Goal: Transaction & Acquisition: Book appointment/travel/reservation

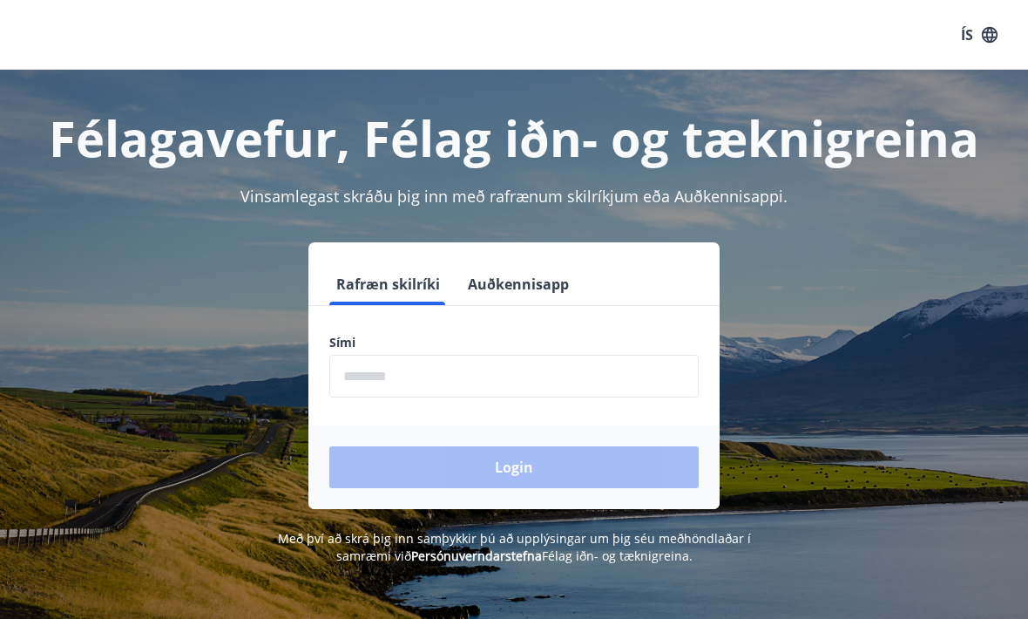
click at [449, 376] on input "phone" at bounding box center [513, 376] width 369 height 43
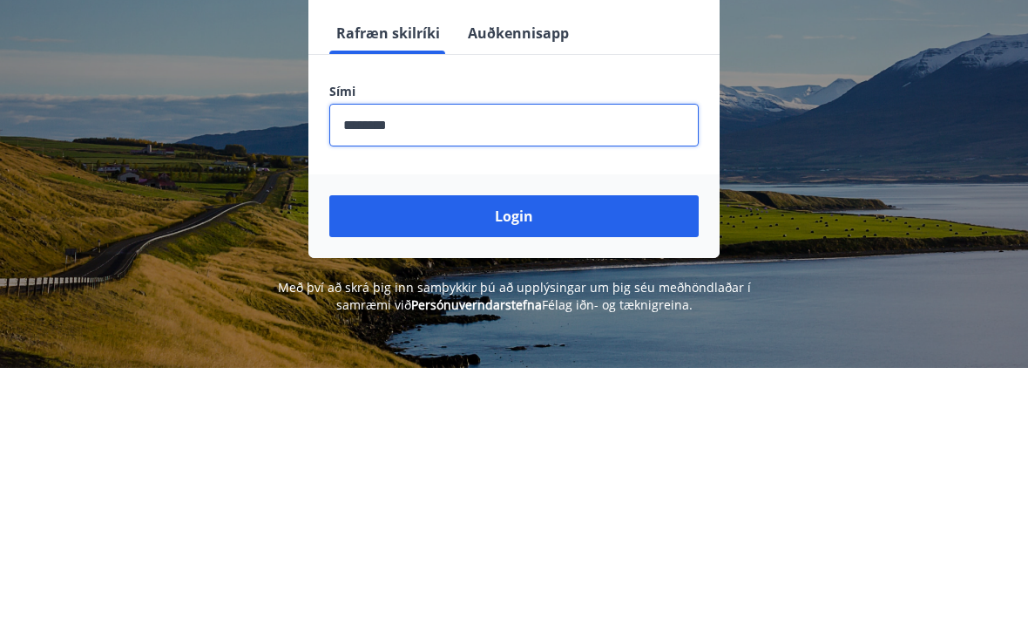
type input "********"
click at [482, 446] on button "Login" at bounding box center [513, 467] width 369 height 42
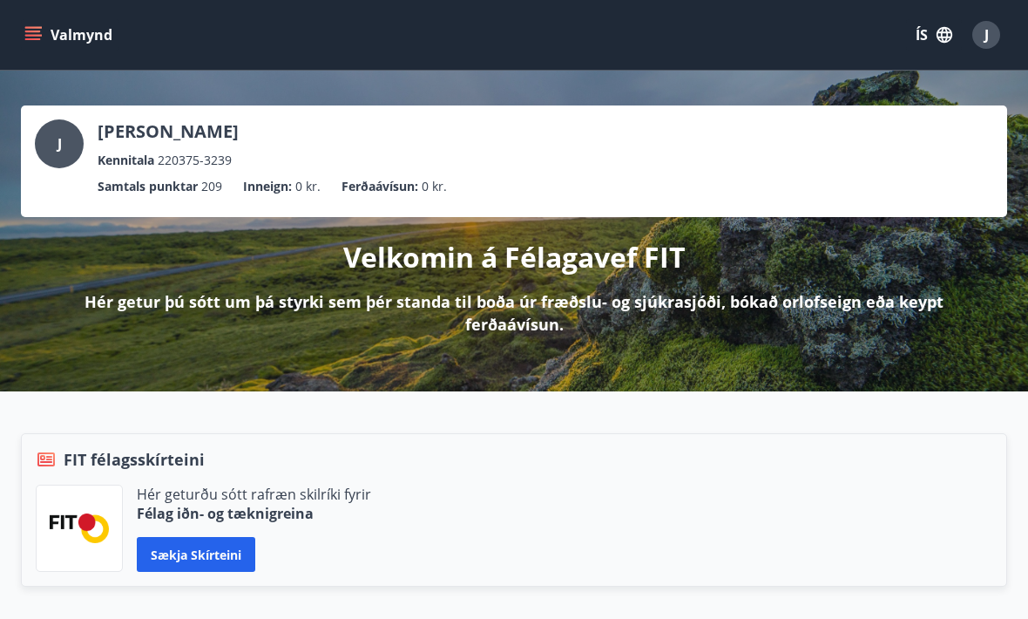
click at [32, 29] on icon "menu" at bounding box center [32, 34] width 17 height 17
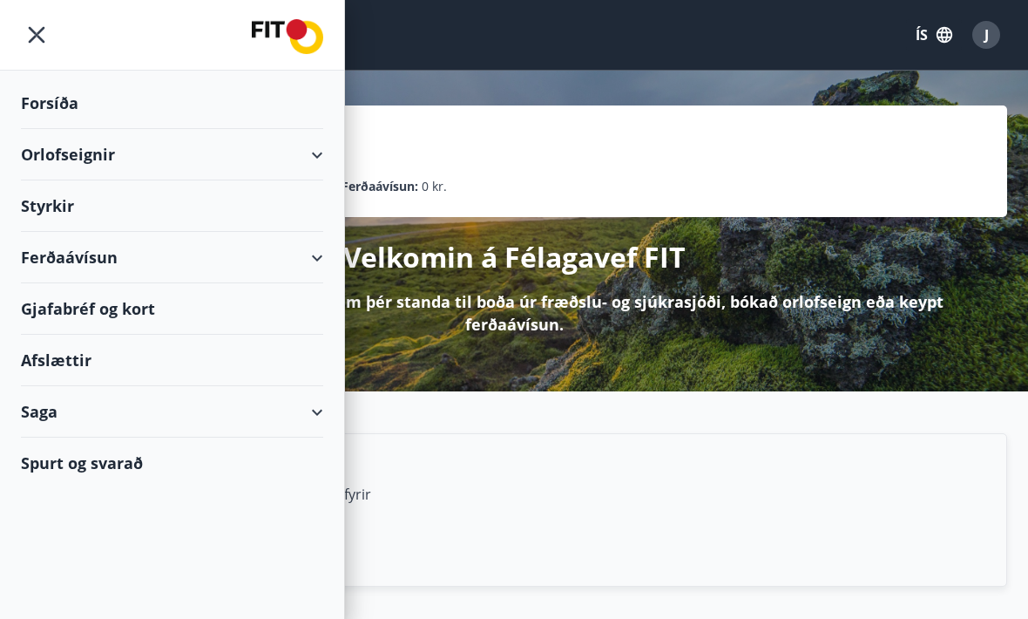
click at [300, 161] on div "Orlofseignir" at bounding box center [172, 154] width 302 height 51
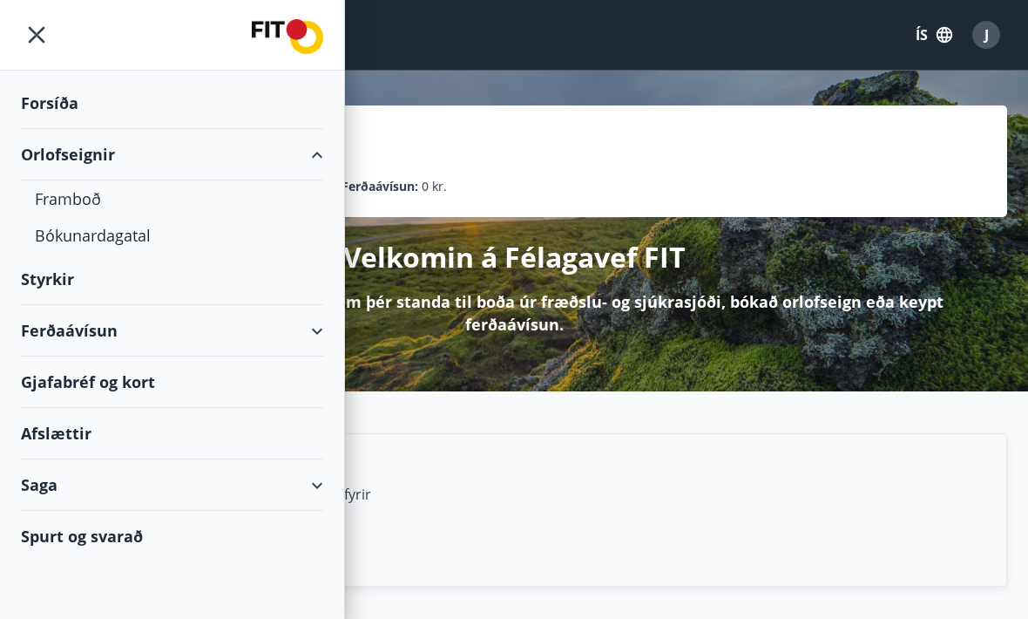
click at [112, 240] on div "Bókunardagatal" at bounding box center [172, 235] width 274 height 37
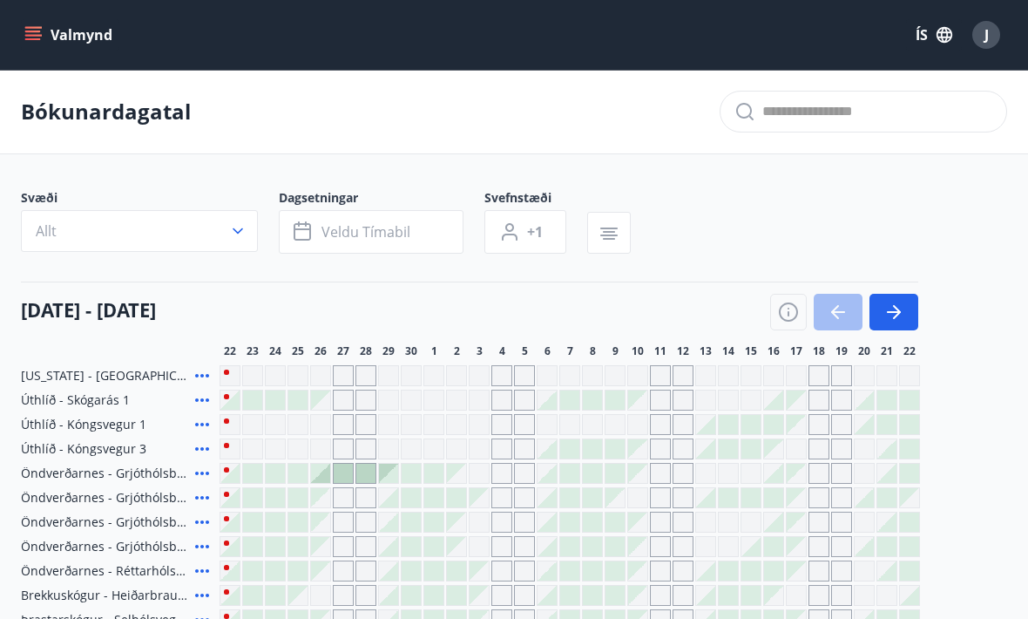
click at [421, 237] on button "Veldu tímabil" at bounding box center [371, 232] width 185 height 44
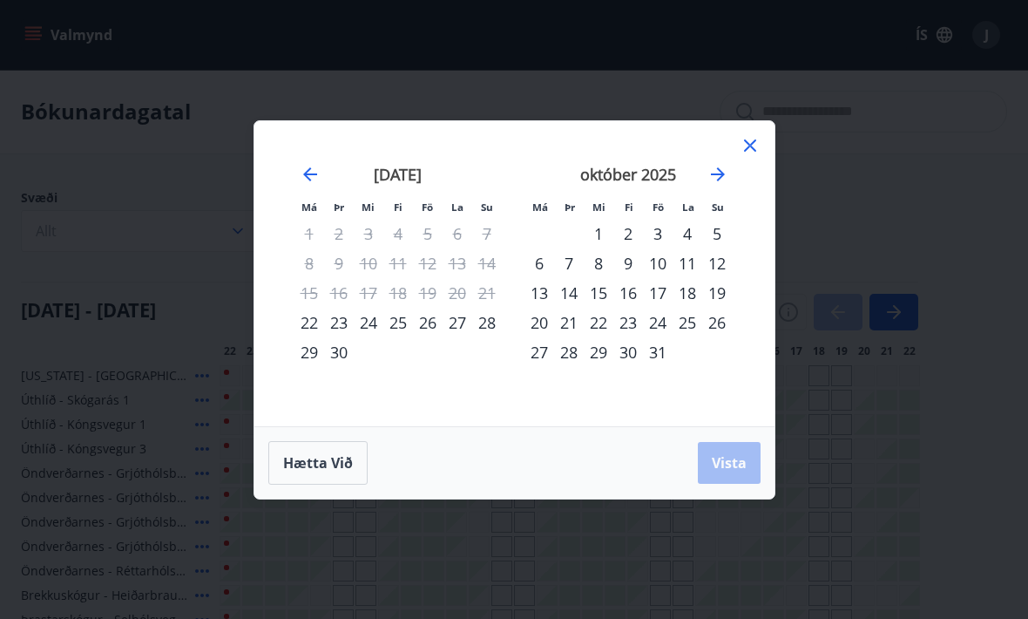
click at [738, 153] on div "[DATE] 1 2 3 4 5 6 7 8 9 10 11 12 13 14 15 16 17 18 19 20 21 22 23 24 25 26 27 …" at bounding box center [628, 285] width 230 height 286
click at [717, 171] on icon "Move forward to switch to the next month." at bounding box center [718, 174] width 21 height 21
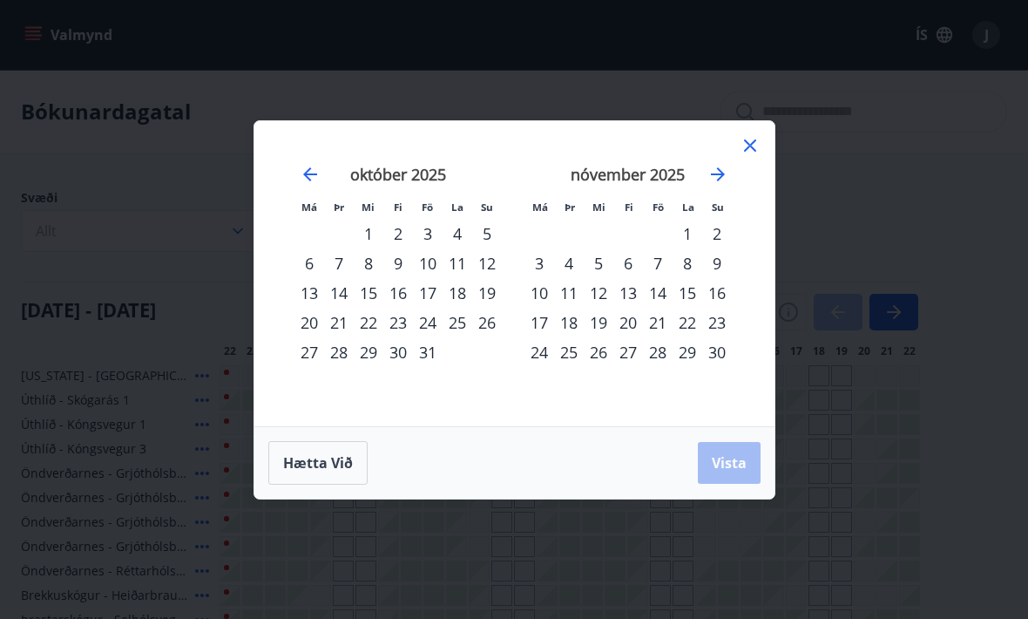
click at [722, 172] on icon "Move forward to switch to the next month." at bounding box center [718, 174] width 14 height 14
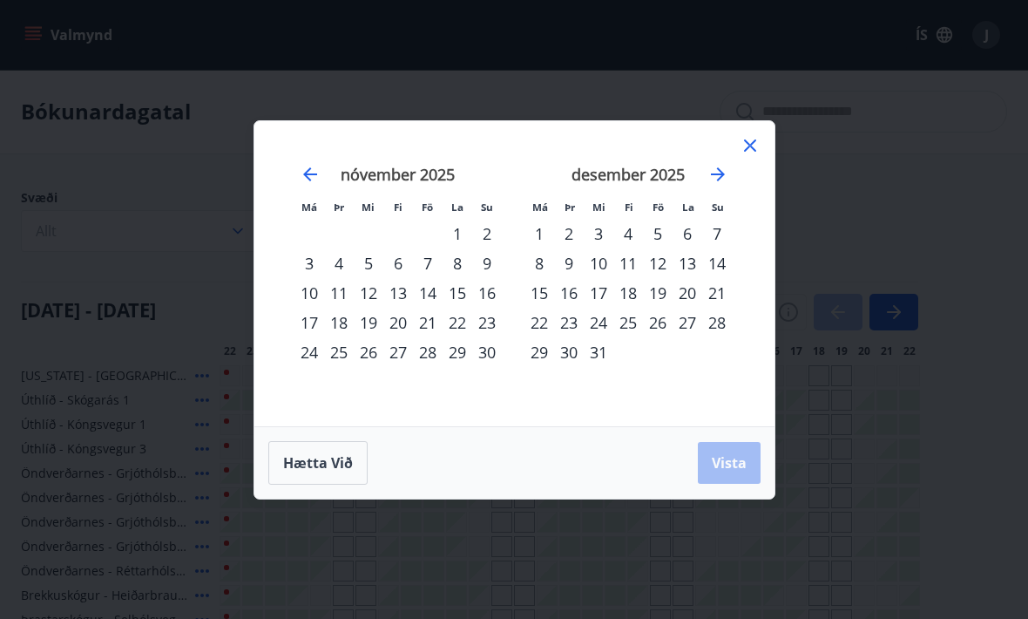
click at [719, 180] on icon "Move forward to switch to the next month." at bounding box center [718, 174] width 21 height 21
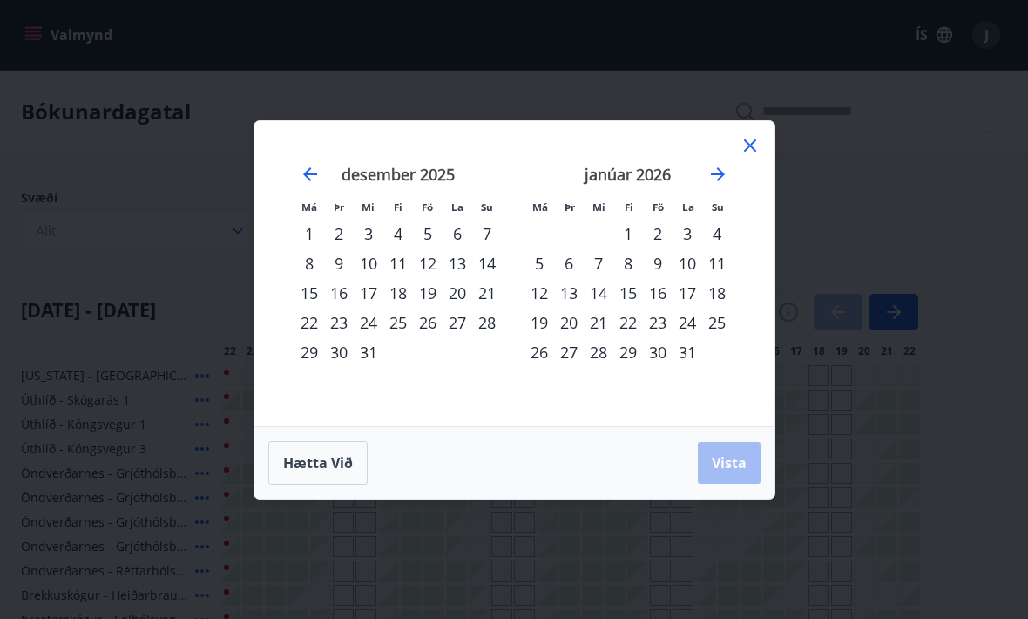
click at [722, 184] on icon "Move forward to switch to the next month." at bounding box center [718, 174] width 21 height 21
click at [719, 180] on icon "Move forward to switch to the next month." at bounding box center [718, 174] width 21 height 21
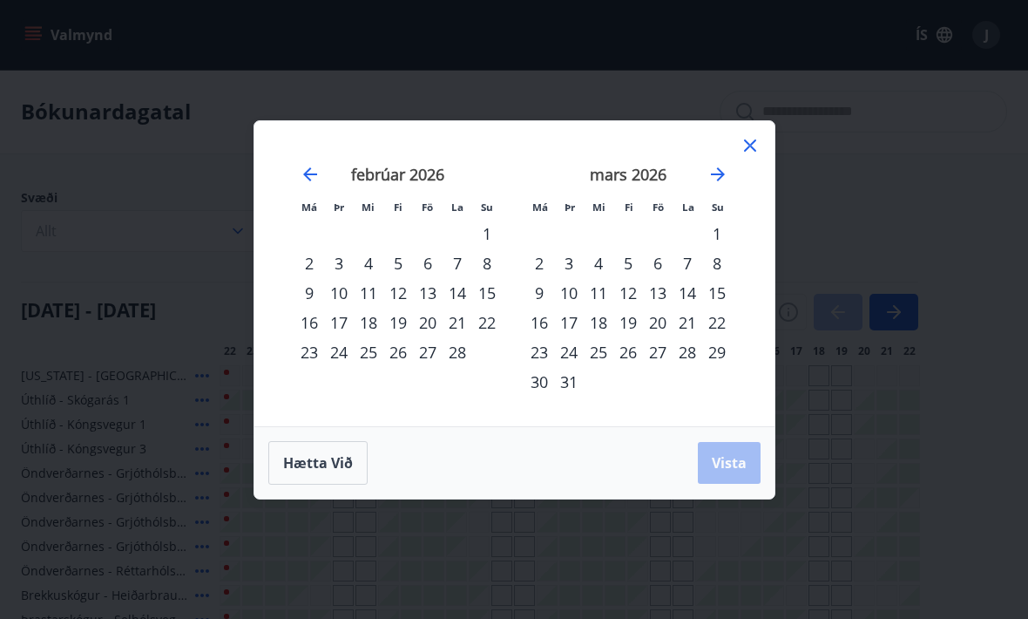
click at [431, 324] on div "20" at bounding box center [428, 323] width 30 height 30
click at [346, 355] on div "24" at bounding box center [339, 352] width 30 height 30
click at [727, 464] on span "Vista" at bounding box center [729, 462] width 35 height 19
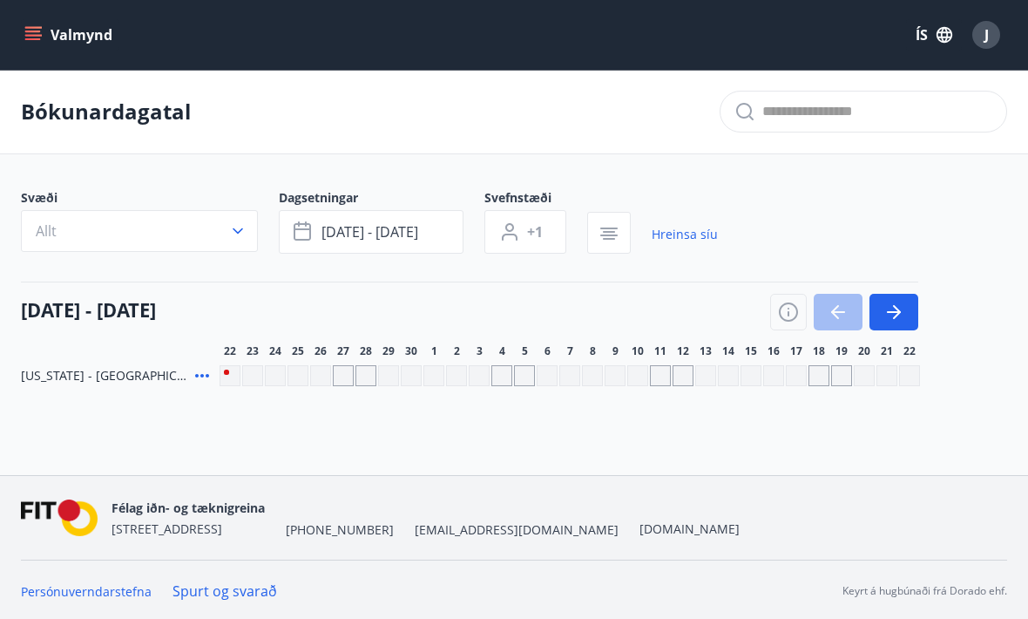
click at [37, 35] on icon "menu" at bounding box center [34, 35] width 19 height 2
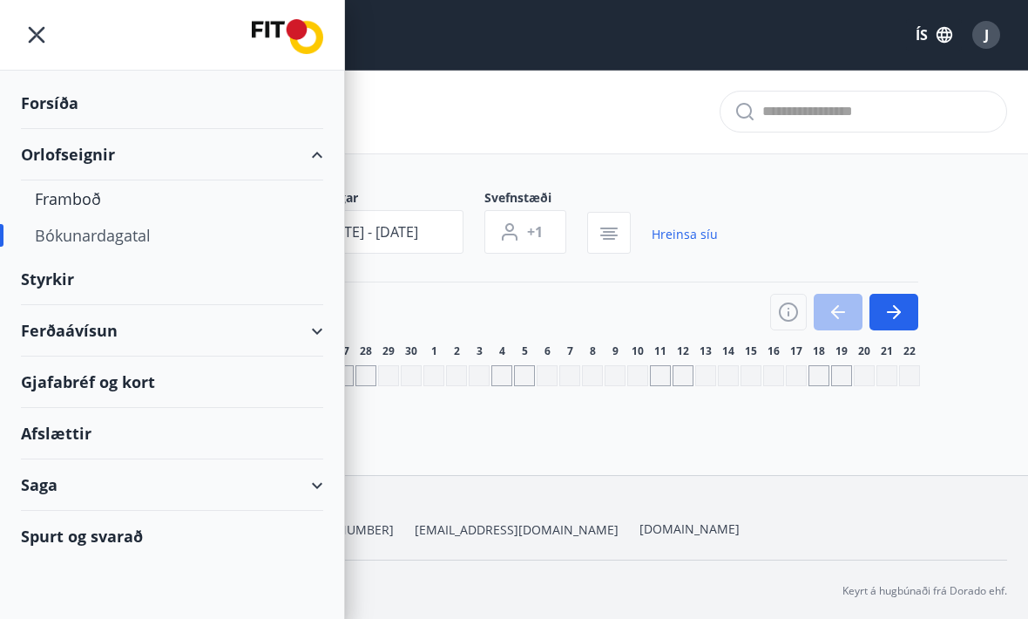
click at [88, 156] on div "Orlofseignir" at bounding box center [172, 154] width 302 height 51
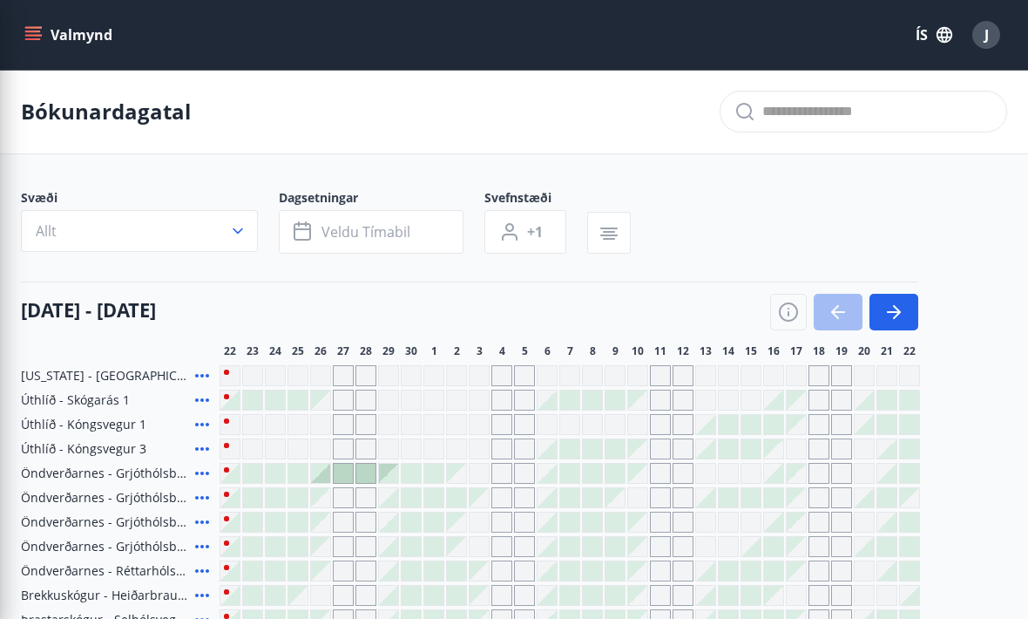
click at [751, 170] on main "Bókunardagatal Svæði Allt Dagsetningar Veldu tímabil Svefnstæði +1 [DATE] - [DA…" at bounding box center [514, 606] width 1028 height 1073
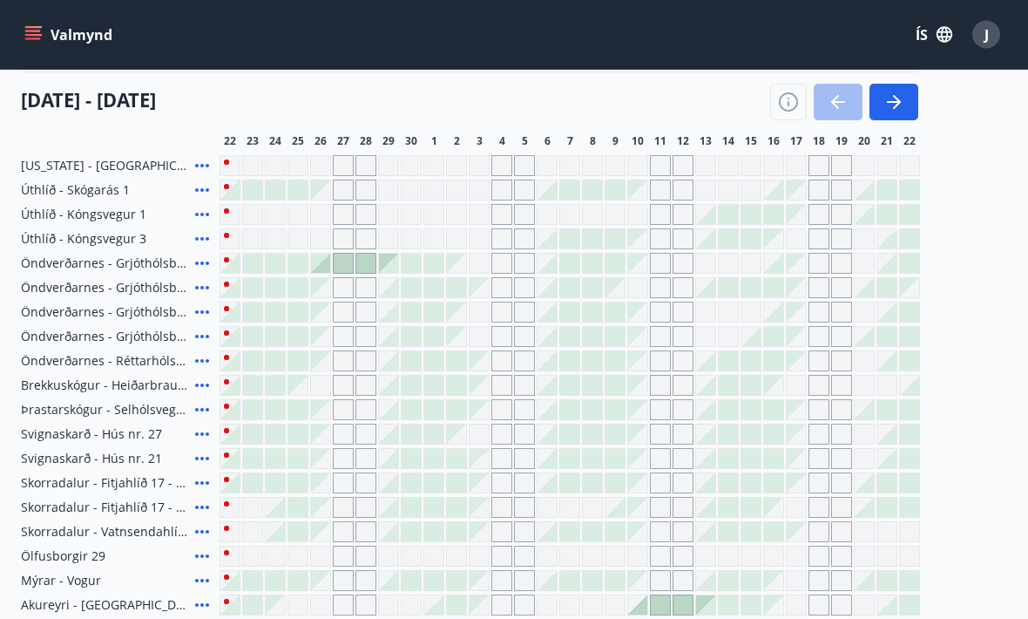
scroll to position [210, 0]
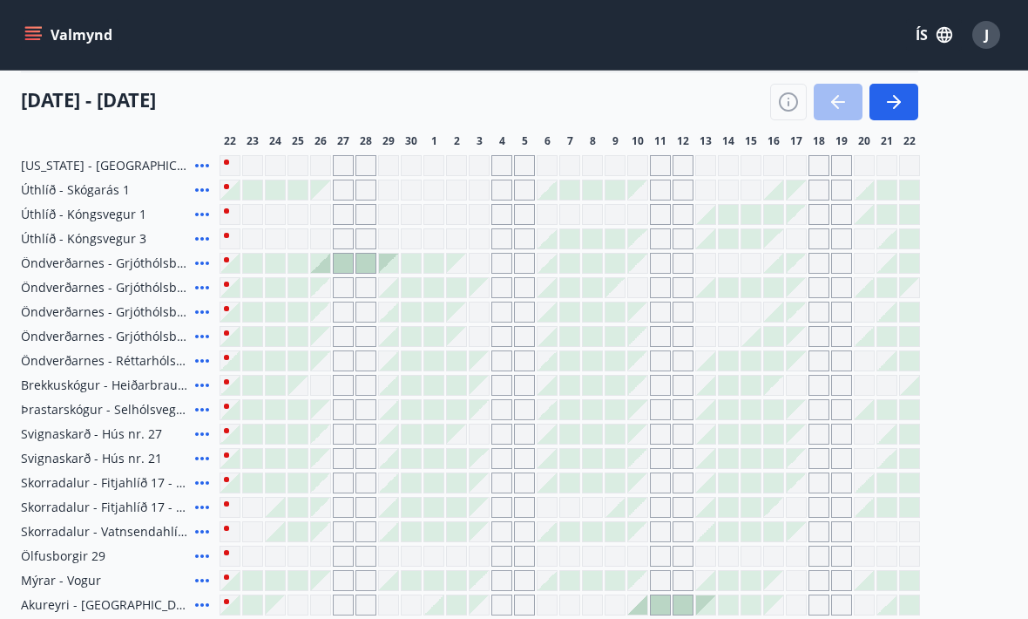
click at [903, 104] on icon "button" at bounding box center [894, 101] width 21 height 21
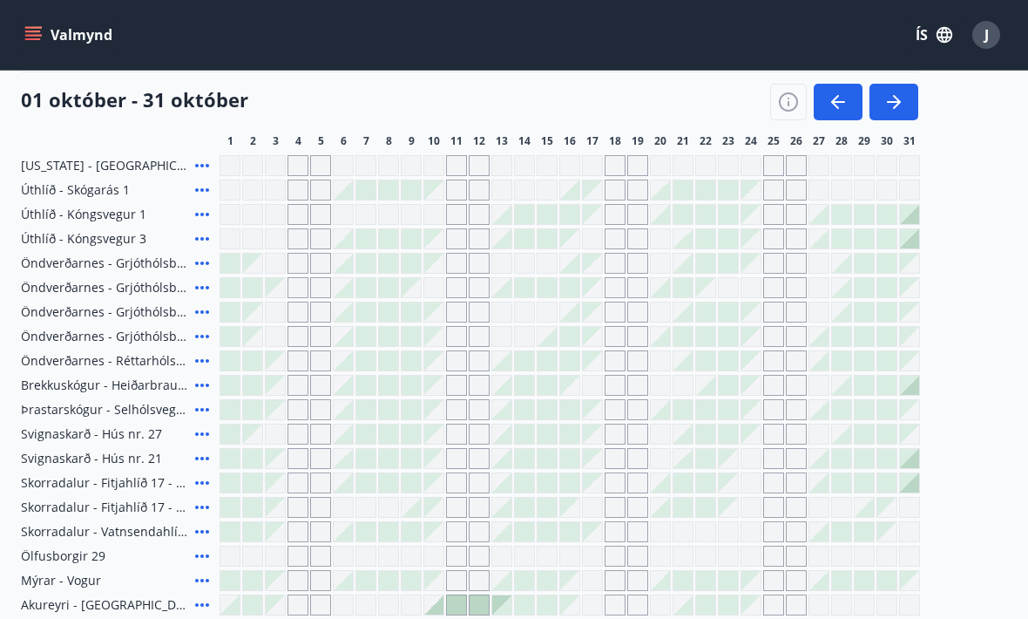
click at [904, 111] on button "button" at bounding box center [894, 102] width 49 height 37
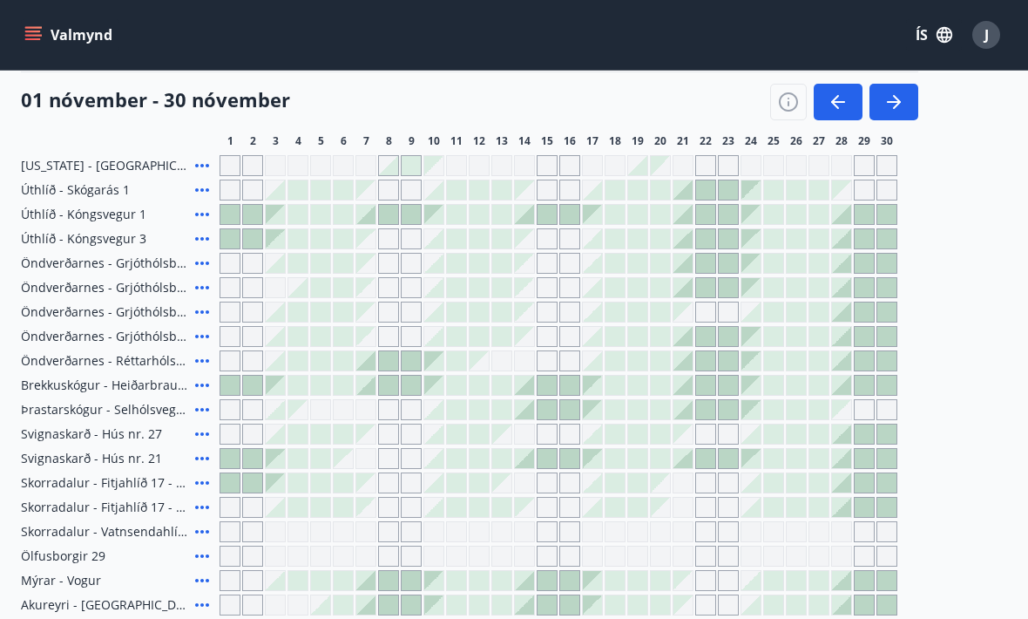
click at [911, 109] on button "button" at bounding box center [894, 102] width 49 height 37
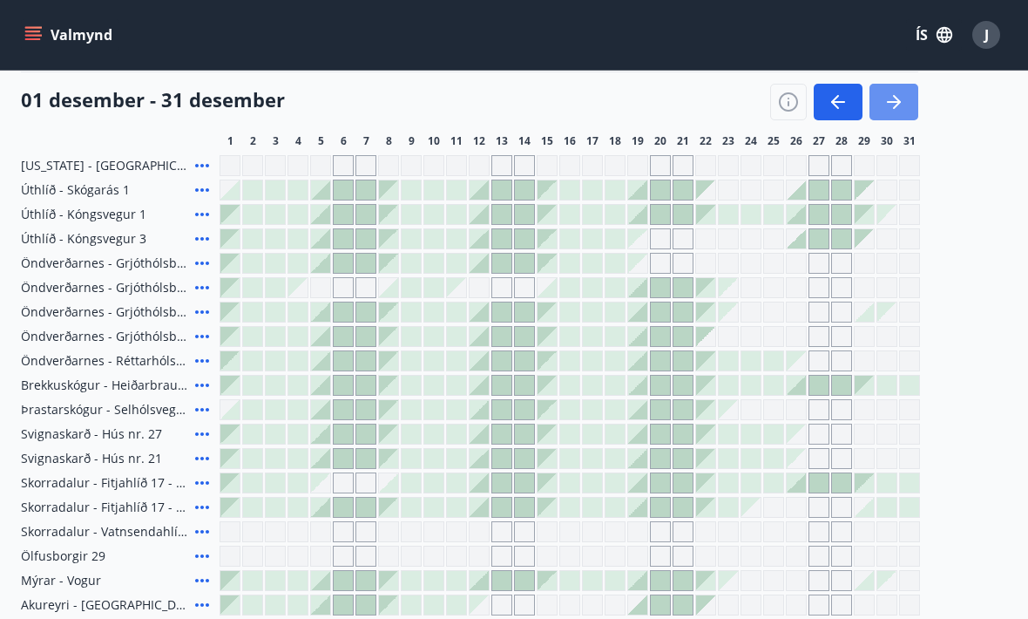
click at [908, 103] on button "button" at bounding box center [894, 102] width 49 height 37
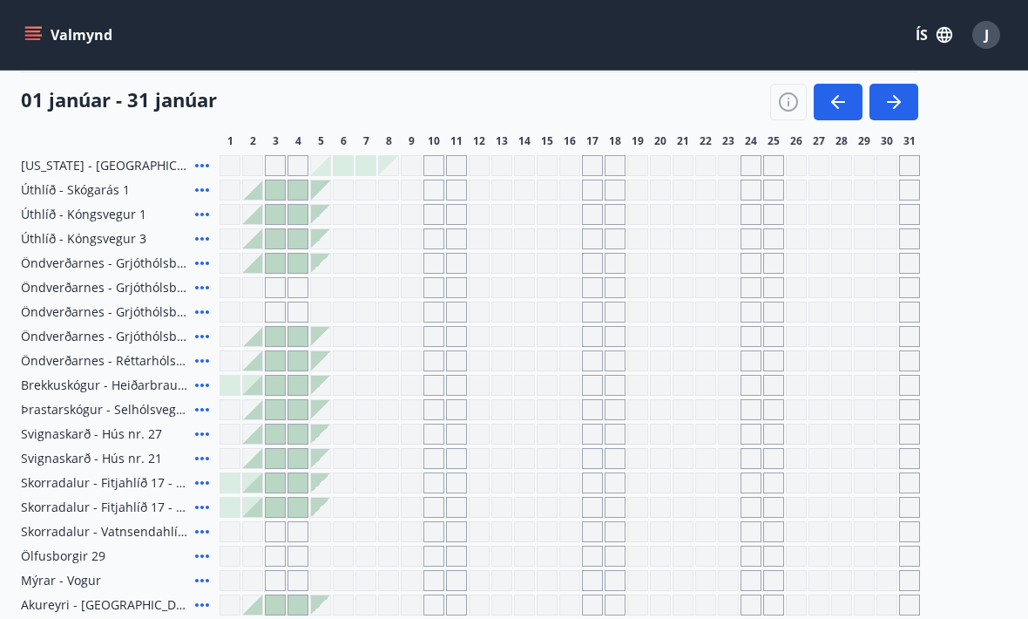
click at [912, 104] on button "button" at bounding box center [894, 102] width 49 height 37
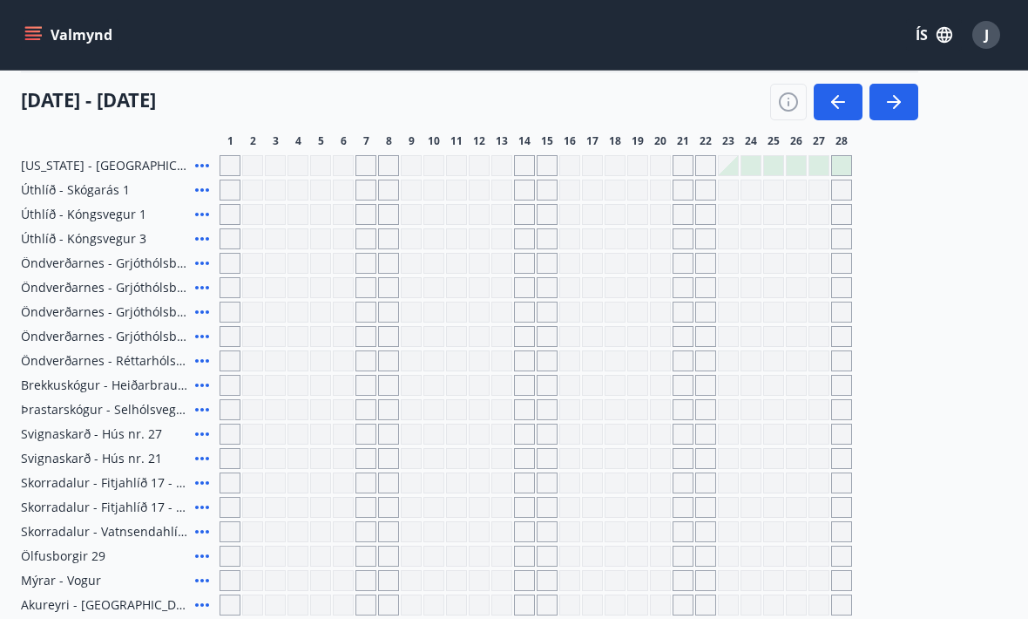
click at [846, 100] on icon "button" at bounding box center [838, 101] width 21 height 21
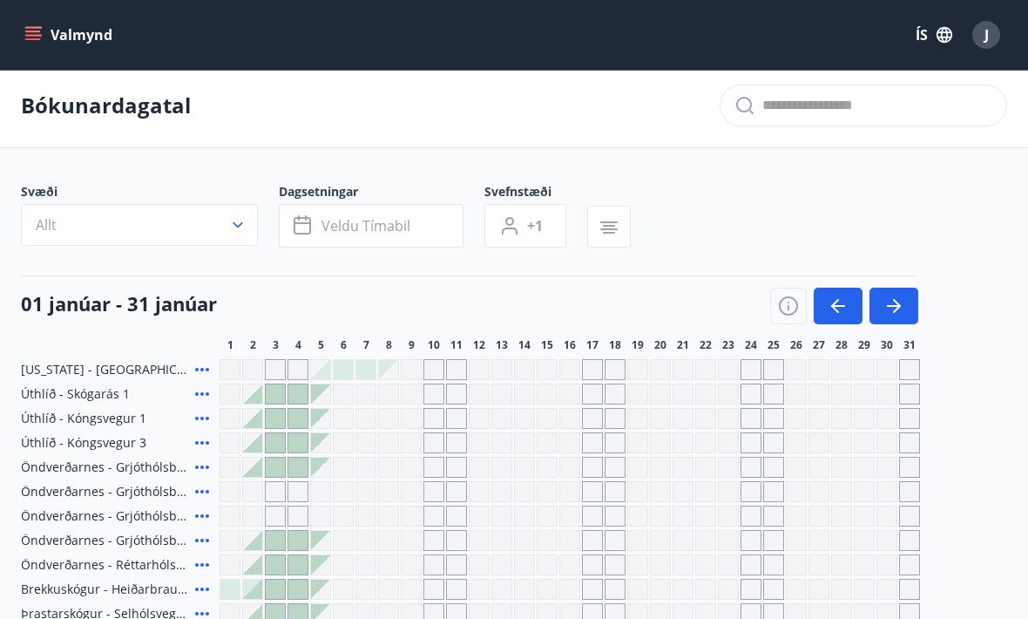
scroll to position [0, 0]
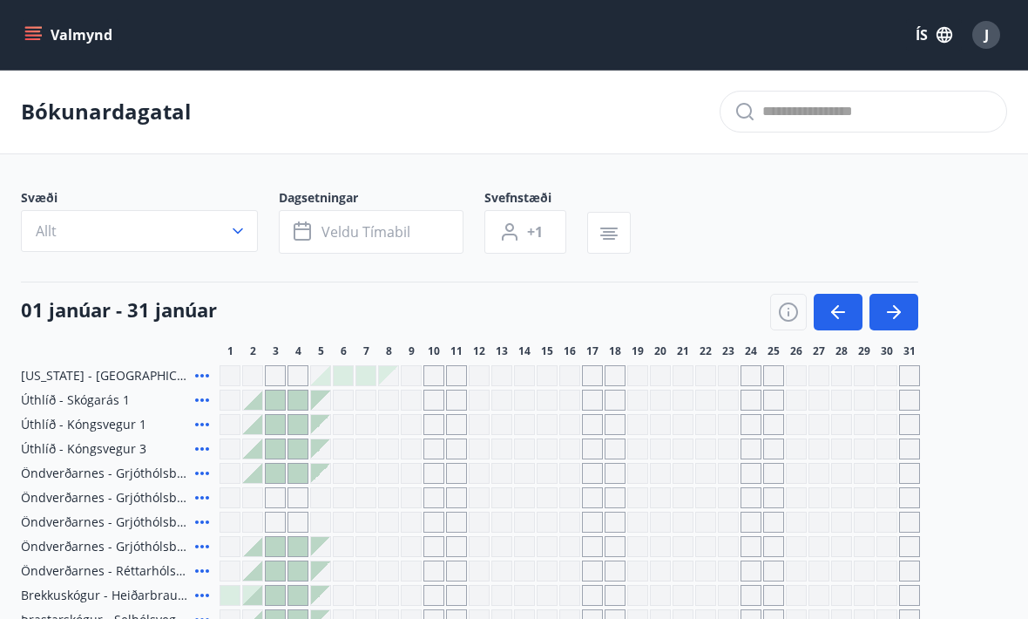
click at [39, 32] on icon "menu" at bounding box center [33, 31] width 16 height 2
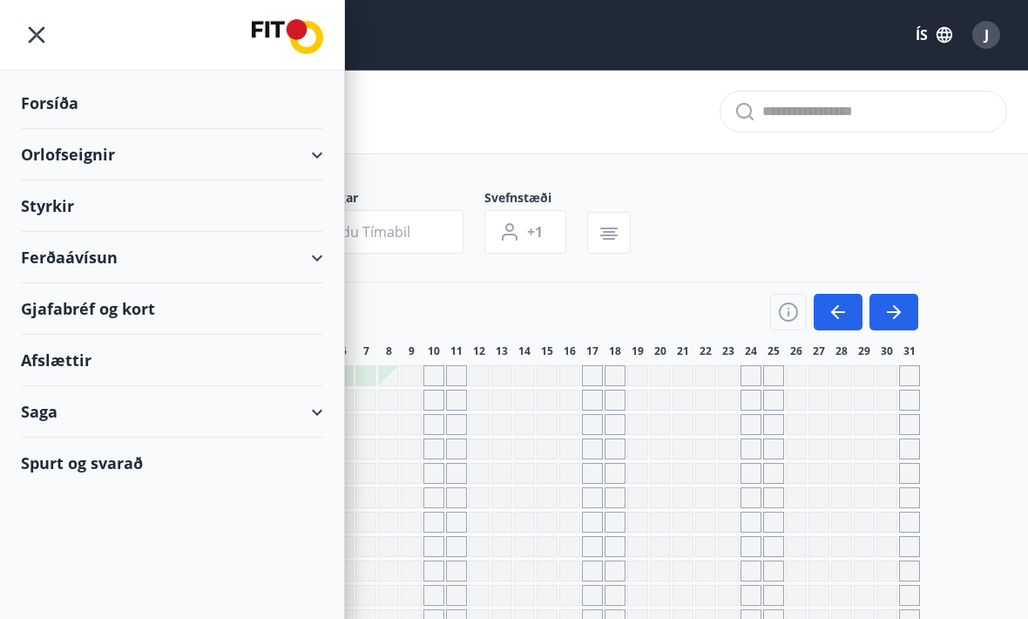
click at [99, 160] on div "Orlofseignir" at bounding box center [172, 154] width 302 height 51
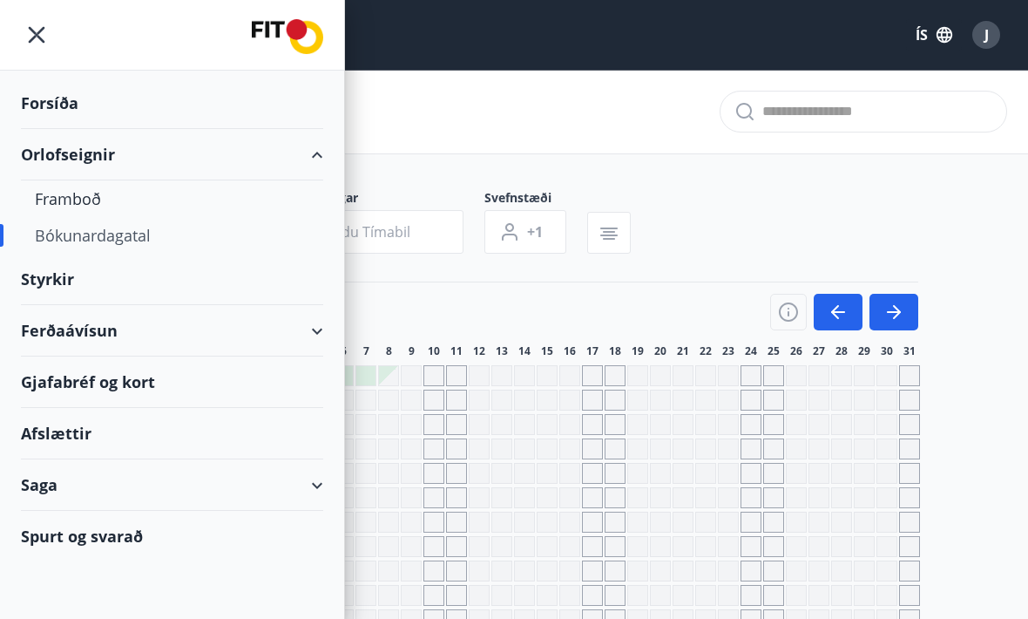
click at [85, 207] on div "Framboð" at bounding box center [172, 198] width 274 height 37
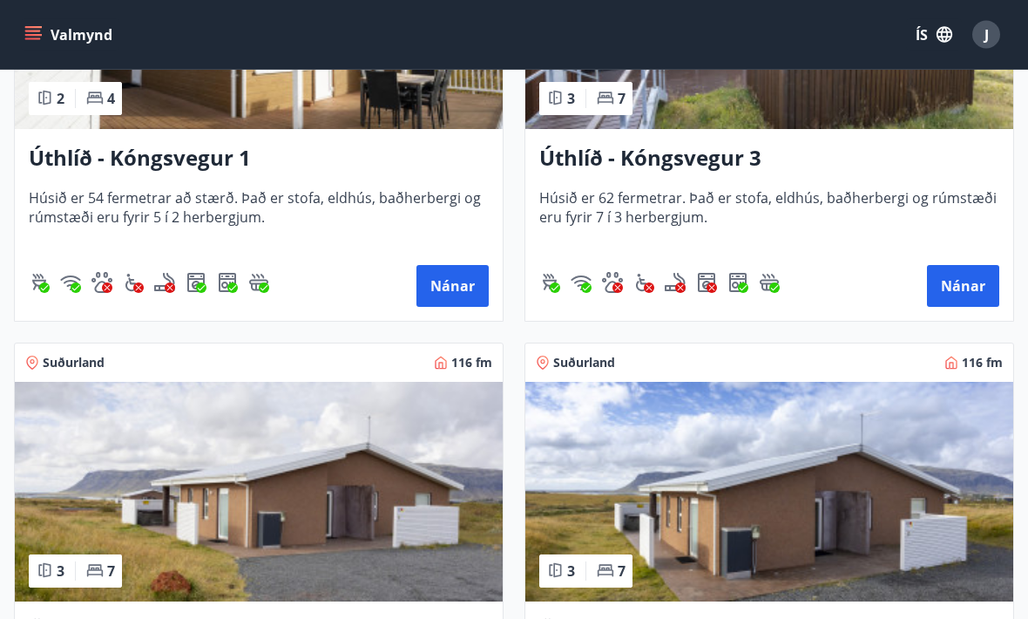
scroll to position [4272, 0]
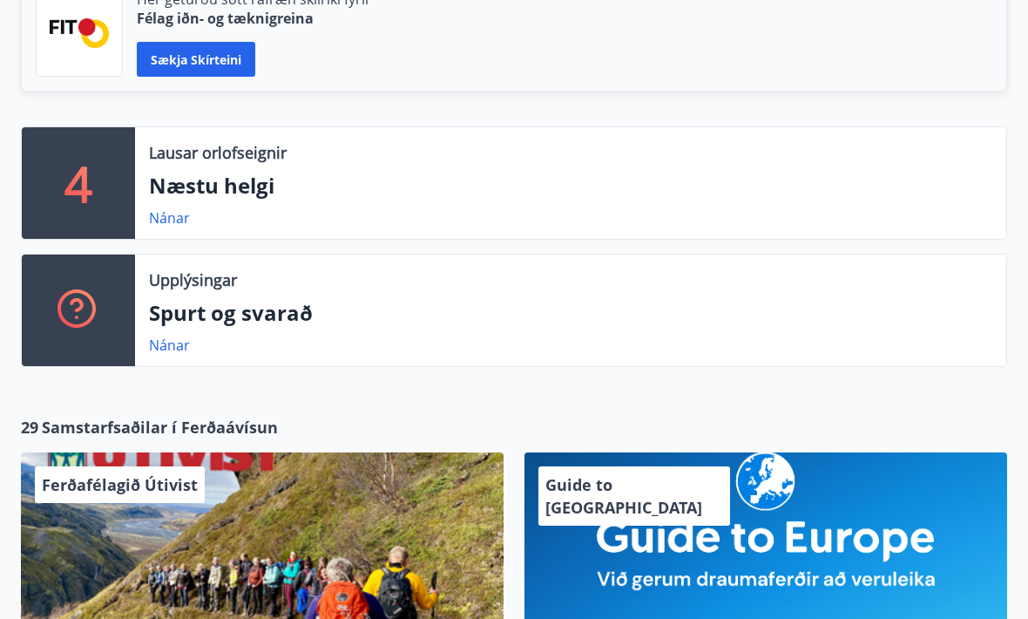
scroll to position [495, 0]
click at [173, 225] on link "Nánar" at bounding box center [169, 217] width 41 height 19
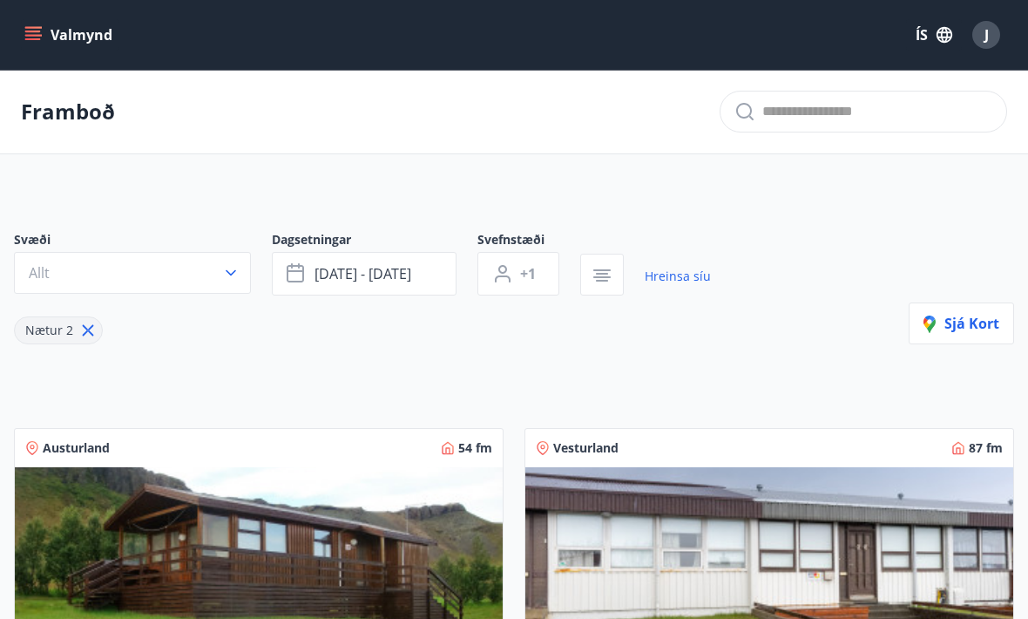
click at [384, 276] on span "sep 26 - sep 29" at bounding box center [363, 273] width 97 height 19
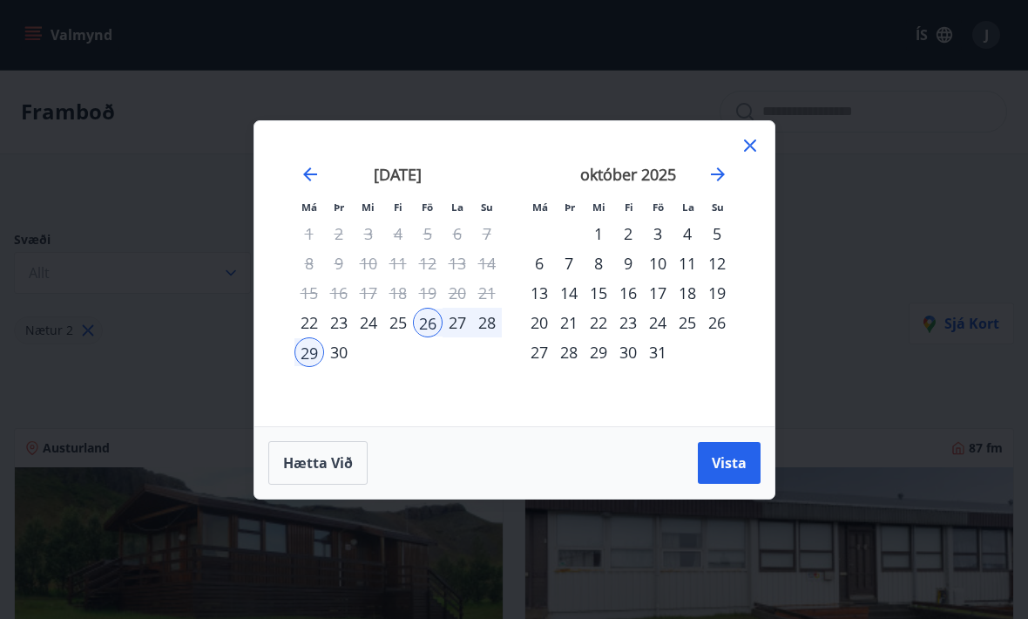
click at [601, 324] on div "22" at bounding box center [599, 323] width 30 height 30
click at [544, 358] on div "27" at bounding box center [540, 352] width 30 height 30
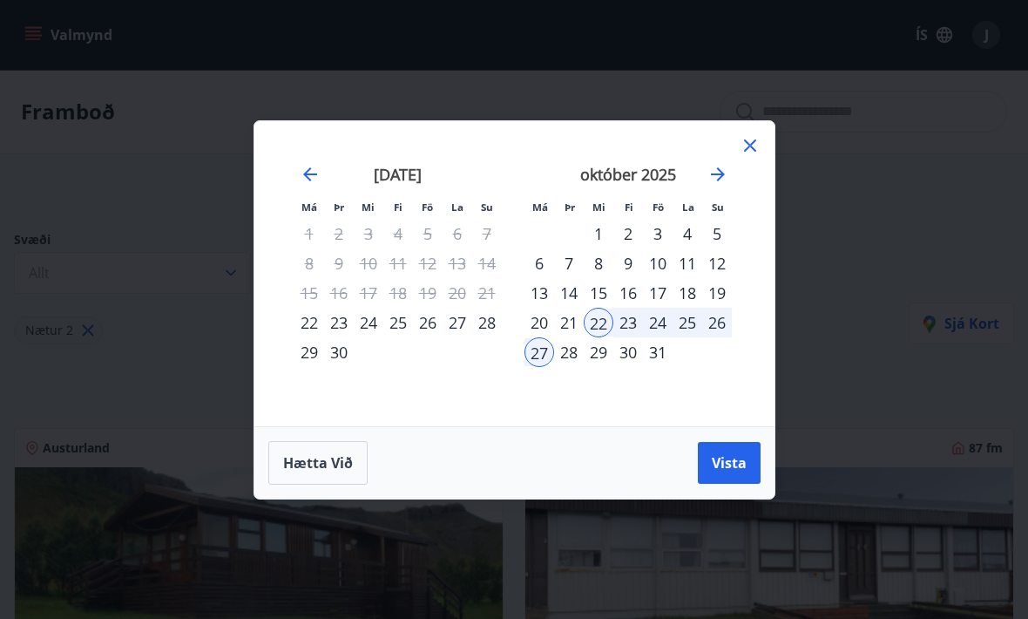
click at [742, 464] on span "Vista" at bounding box center [729, 462] width 35 height 19
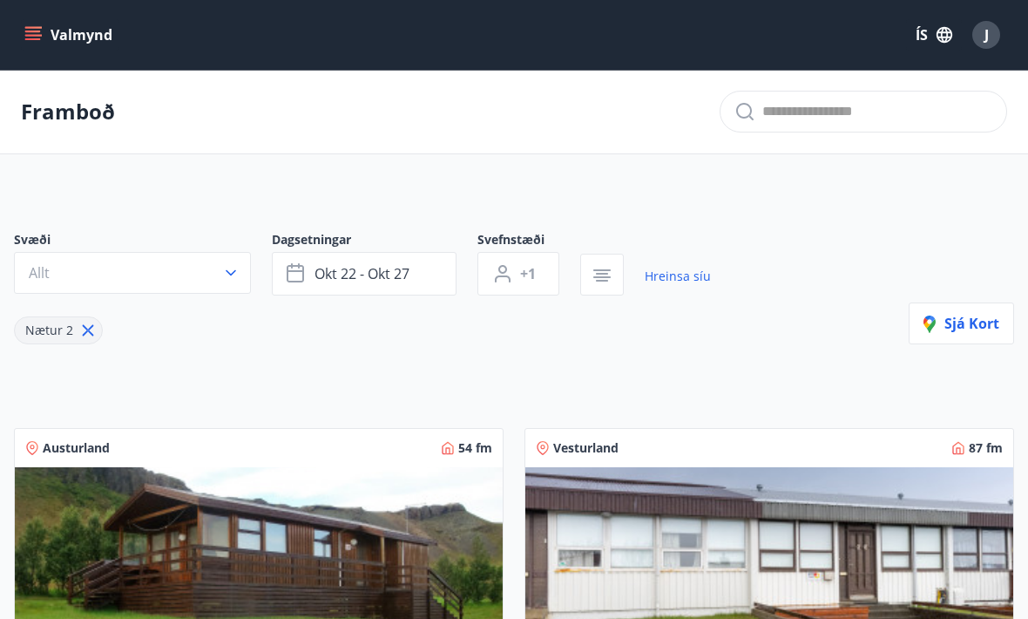
click at [89, 337] on icon at bounding box center [87, 330] width 19 height 19
type input "*"
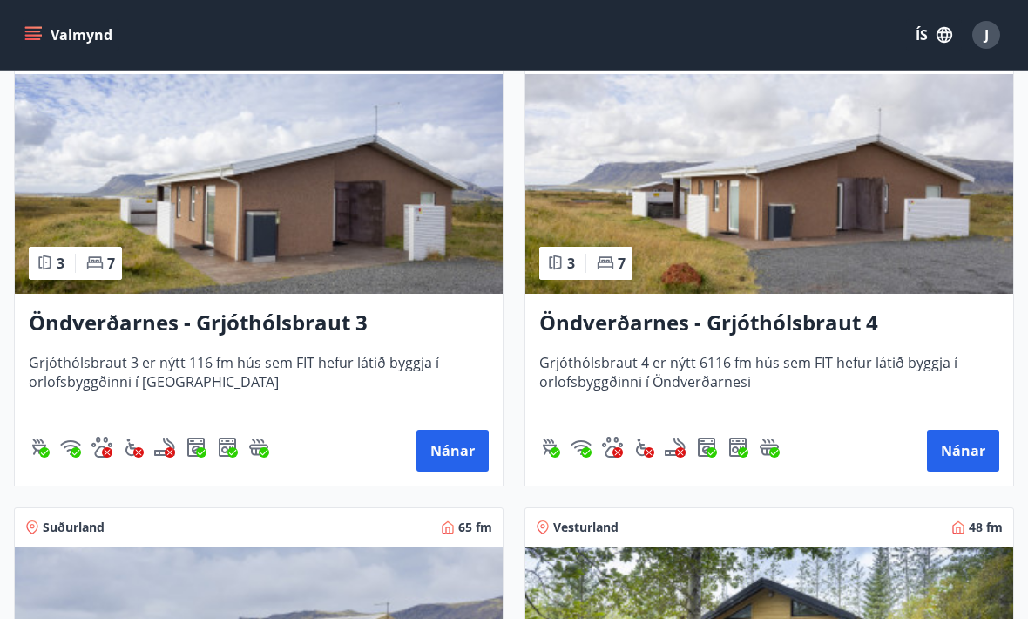
scroll to position [3655, 0]
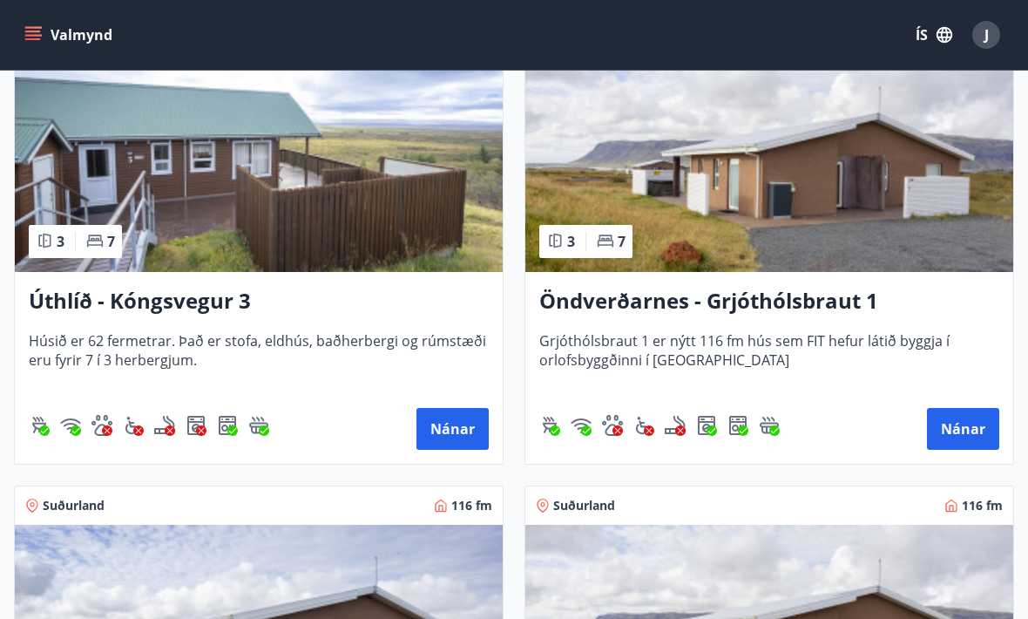
click at [964, 434] on button "Nánar" at bounding box center [963, 429] width 72 height 42
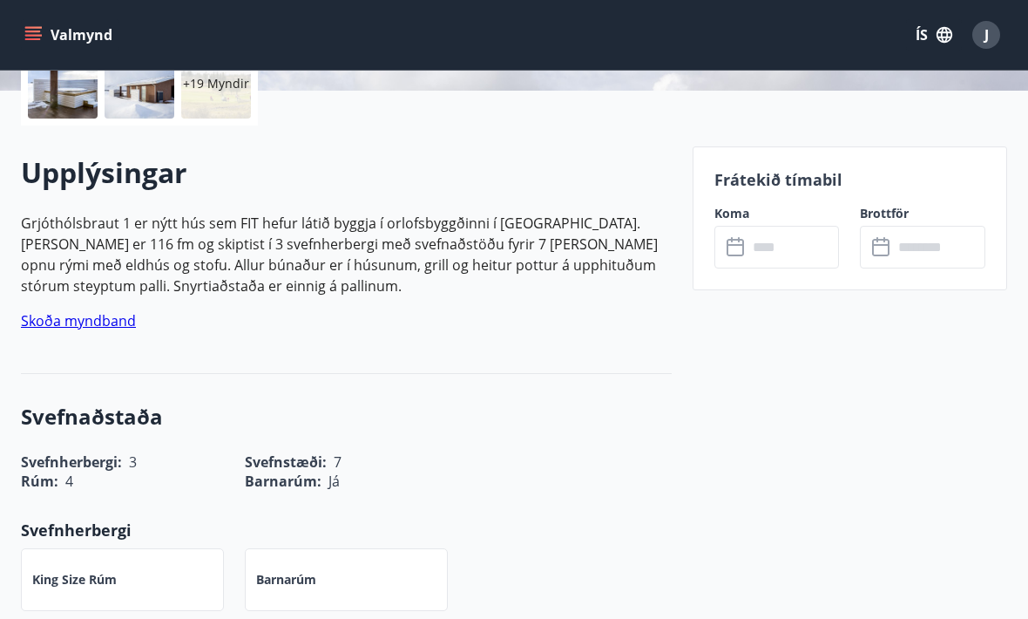
scroll to position [434, 0]
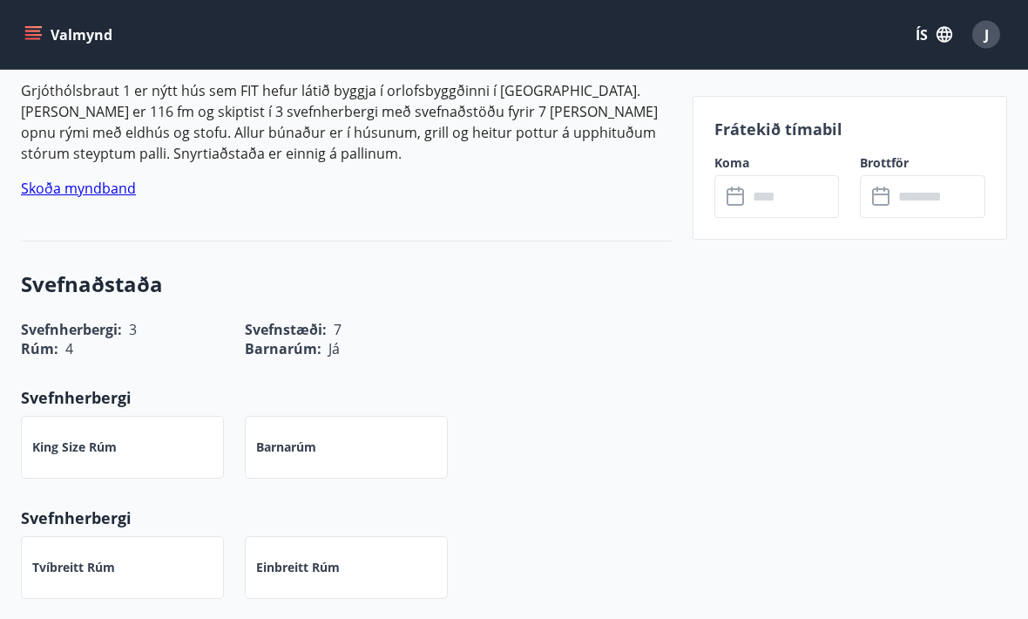
click at [793, 202] on input "text" at bounding box center [794, 196] width 92 height 43
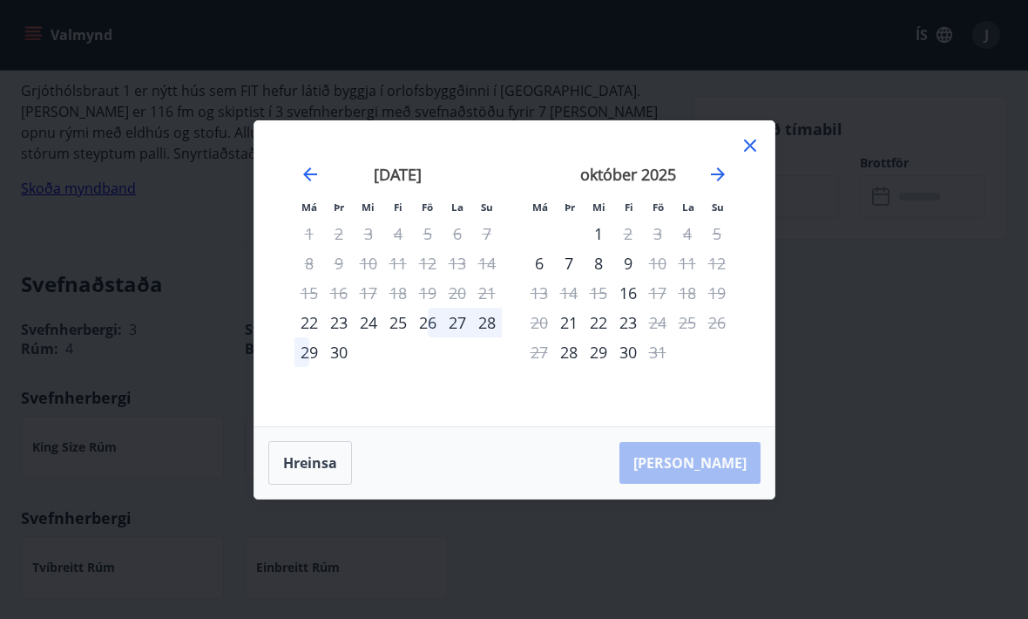
click at [864, 370] on div "Má Þr Mi Fi Fö La Su Má Þr Mi Fi Fö La Su ágúst 2025 1 2 3 4 5 6 7 8 9 10 11 12…" at bounding box center [514, 309] width 1028 height 619
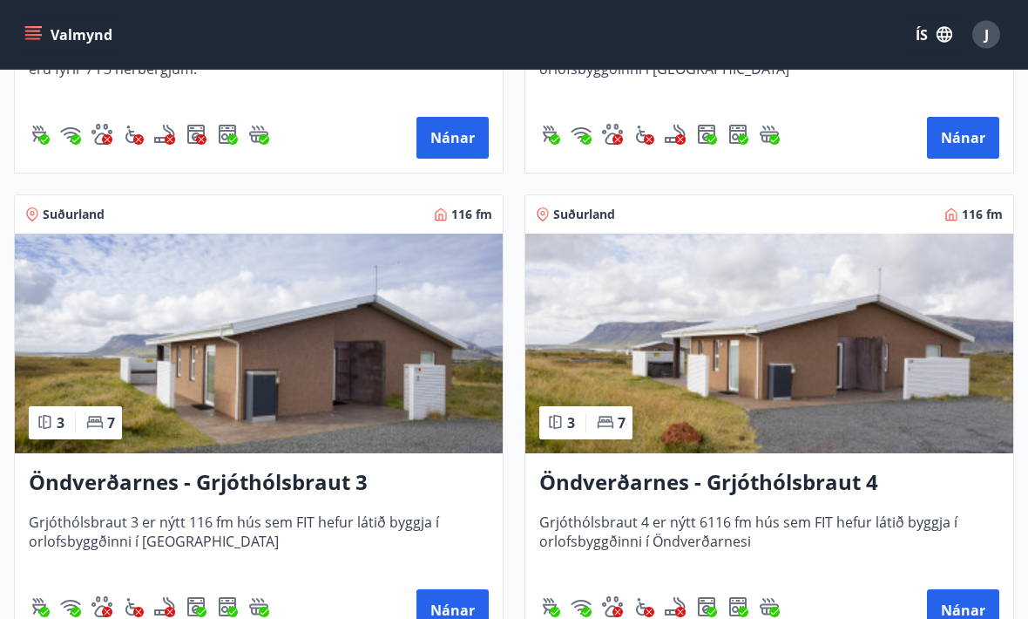
scroll to position [3498, 0]
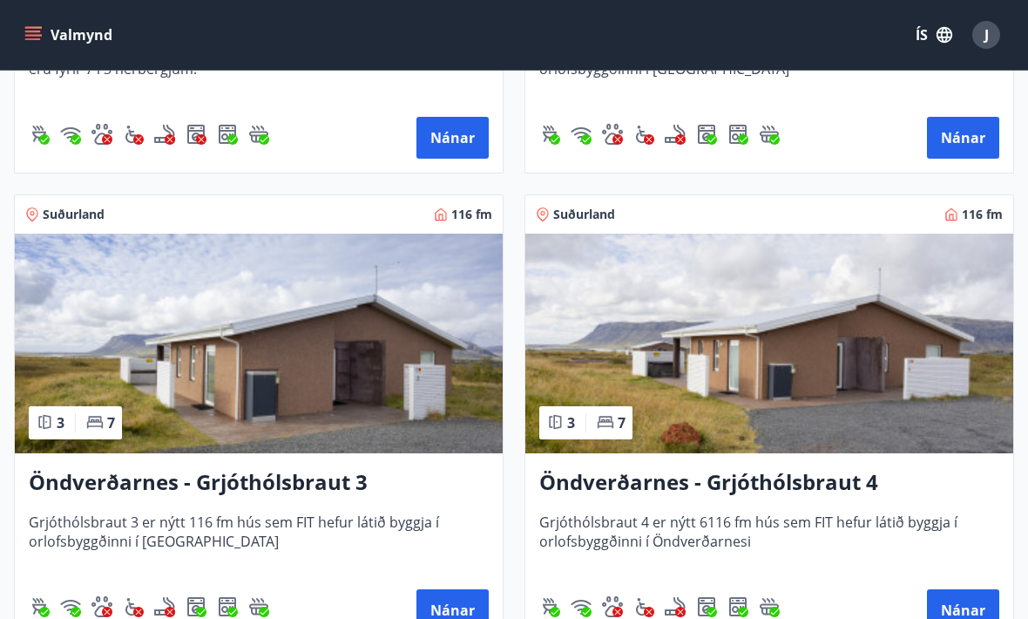
click at [965, 614] on button "Nánar" at bounding box center [963, 610] width 72 height 42
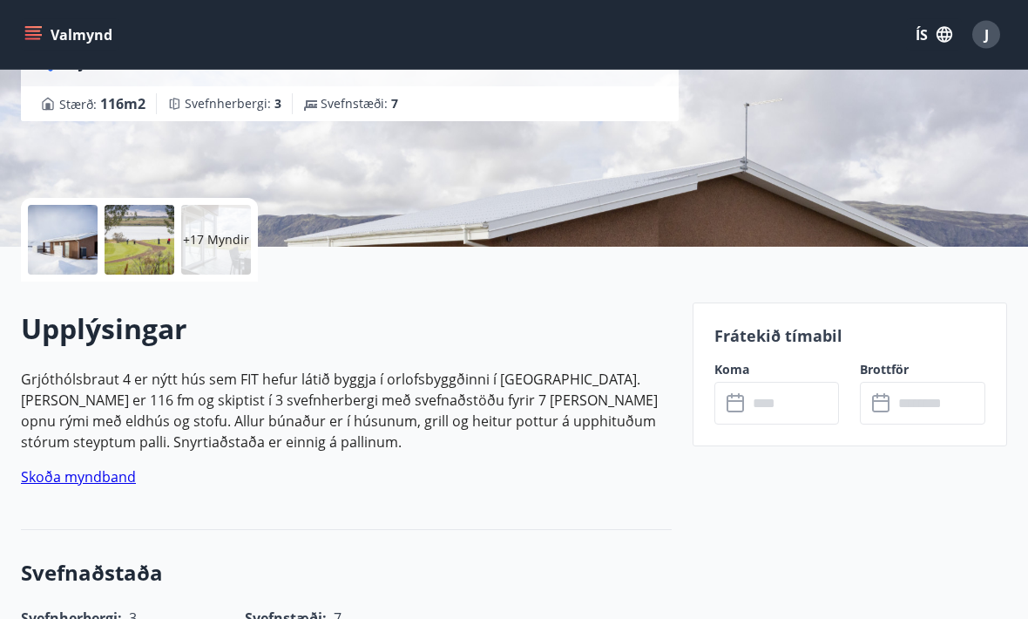
scroll to position [324, 0]
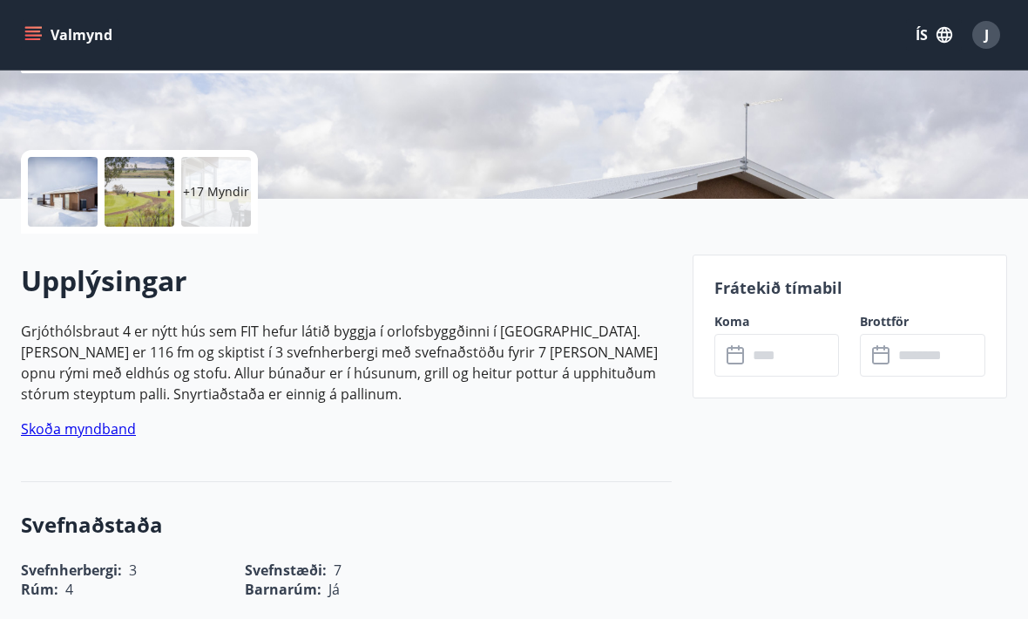
click at [796, 360] on input "text" at bounding box center [794, 355] width 92 height 43
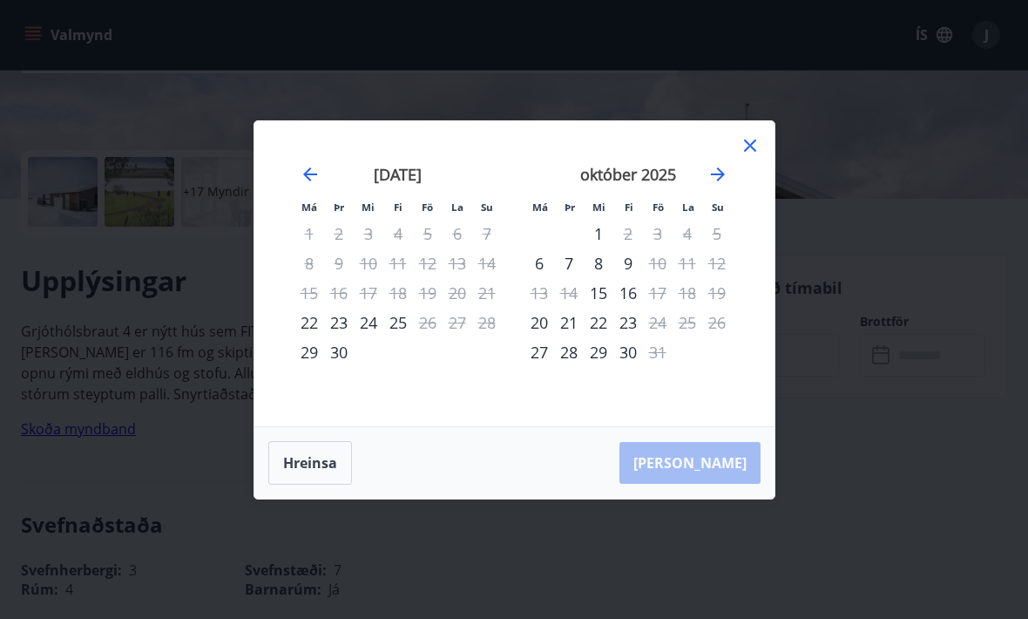
click at [719, 185] on icon "Move forward to switch to the next month." at bounding box center [718, 174] width 21 height 21
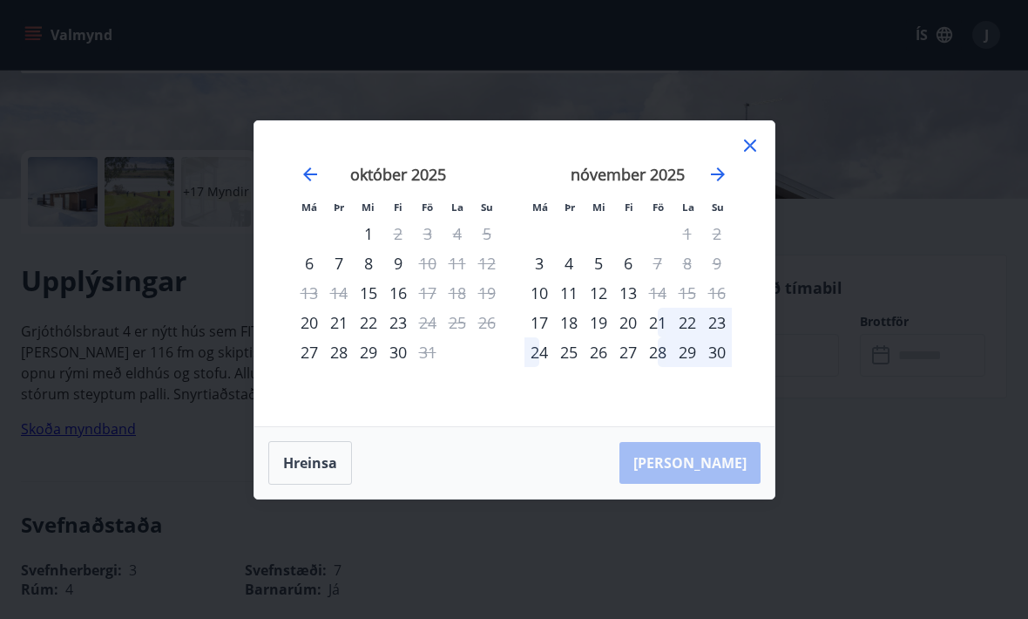
click at [721, 181] on icon "Move forward to switch to the next month." at bounding box center [718, 174] width 14 height 14
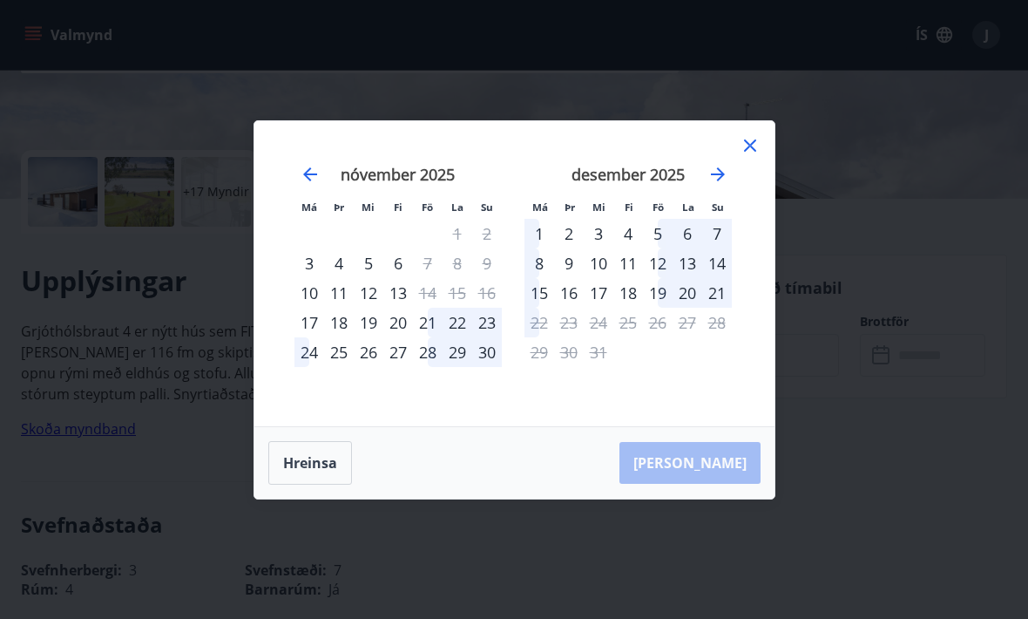
click at [717, 185] on icon "Move forward to switch to the next month." at bounding box center [718, 174] width 21 height 21
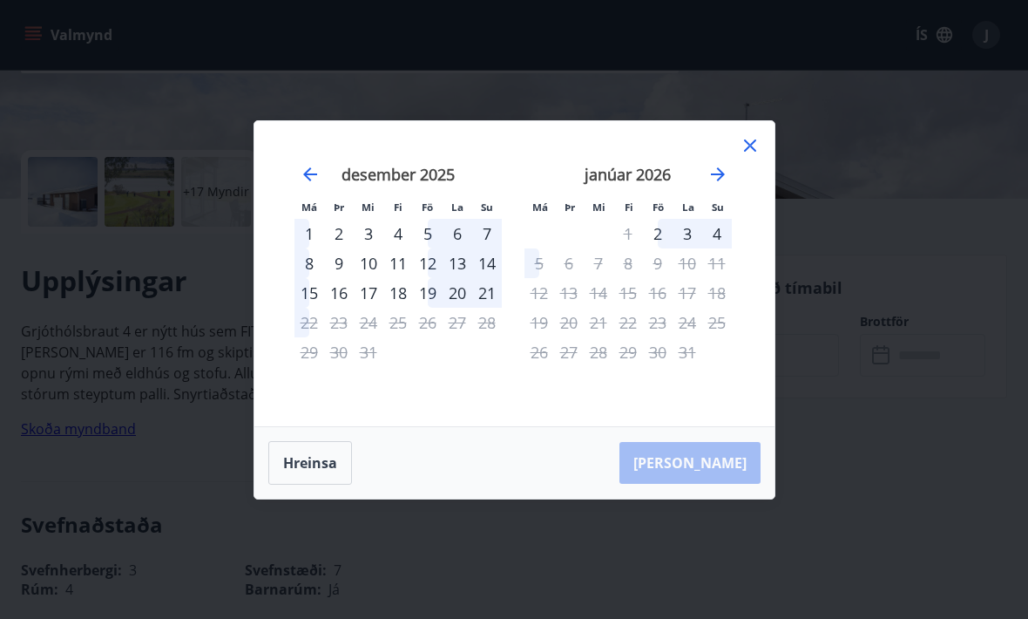
click at [728, 185] on icon "Move forward to switch to the next month." at bounding box center [718, 174] width 21 height 21
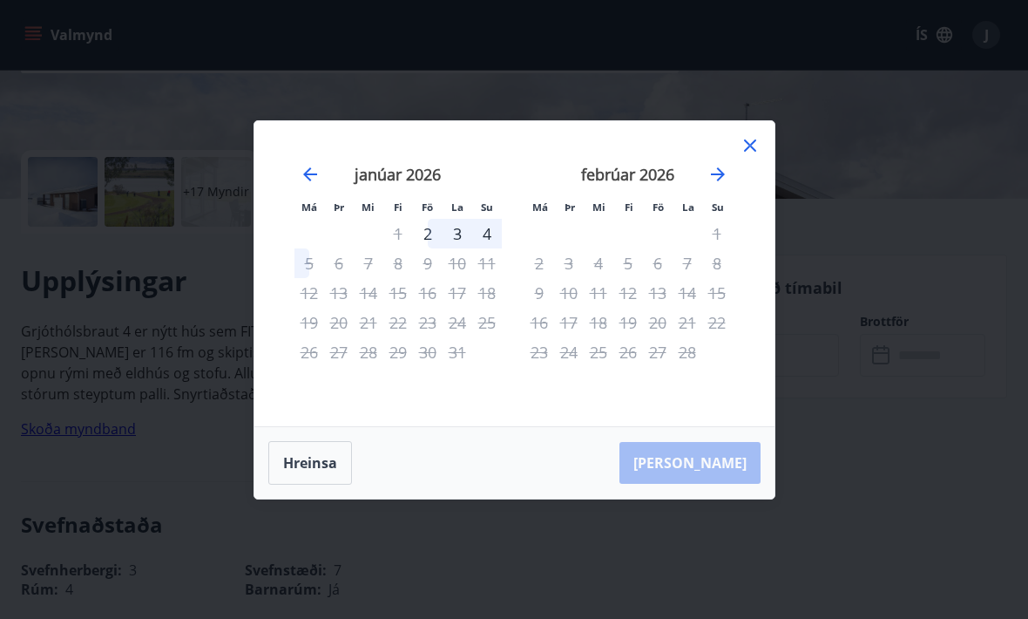
click at [709, 185] on icon "Move forward to switch to the next month." at bounding box center [718, 174] width 21 height 21
click at [727, 185] on icon "Move forward to switch to the next month." at bounding box center [718, 174] width 21 height 21
click at [739, 205] on div "júní 2026 1 2 3 4 5 6 7 8 9 10 11 12 13 14 15 16 17 18 19 20 21 22 23 24 25 26 …" at bounding box center [628, 285] width 230 height 286
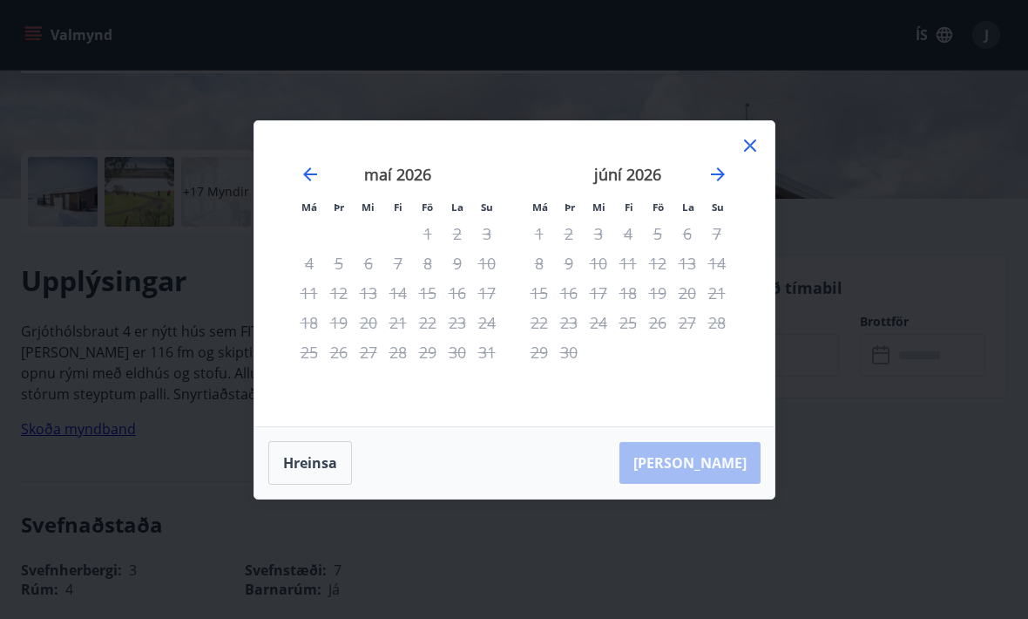
click at [726, 185] on icon "Move forward to switch to the next month." at bounding box center [718, 174] width 21 height 21
click at [719, 185] on icon "Move forward to switch to the next month." at bounding box center [718, 174] width 21 height 21
click at [718, 185] on icon "Move forward to switch to the next month." at bounding box center [718, 174] width 21 height 21
click at [718, 219] on div "september 2026" at bounding box center [628, 180] width 207 height 77
click at [717, 219] on div "september 2026" at bounding box center [628, 180] width 207 height 77
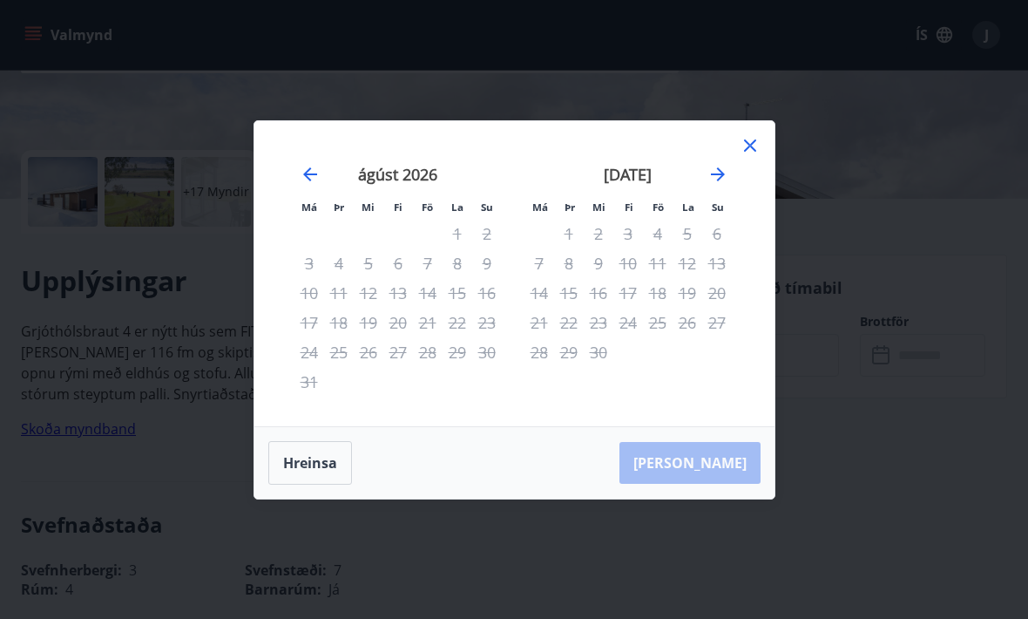
click at [710, 185] on icon "Move forward to switch to the next month." at bounding box center [718, 174] width 21 height 21
click at [716, 216] on div "október 2026" at bounding box center [627, 180] width 207 height 77
click at [712, 185] on icon "Move forward to switch to the next month." at bounding box center [718, 174] width 21 height 21
click at [757, 156] on icon at bounding box center [750, 145] width 21 height 21
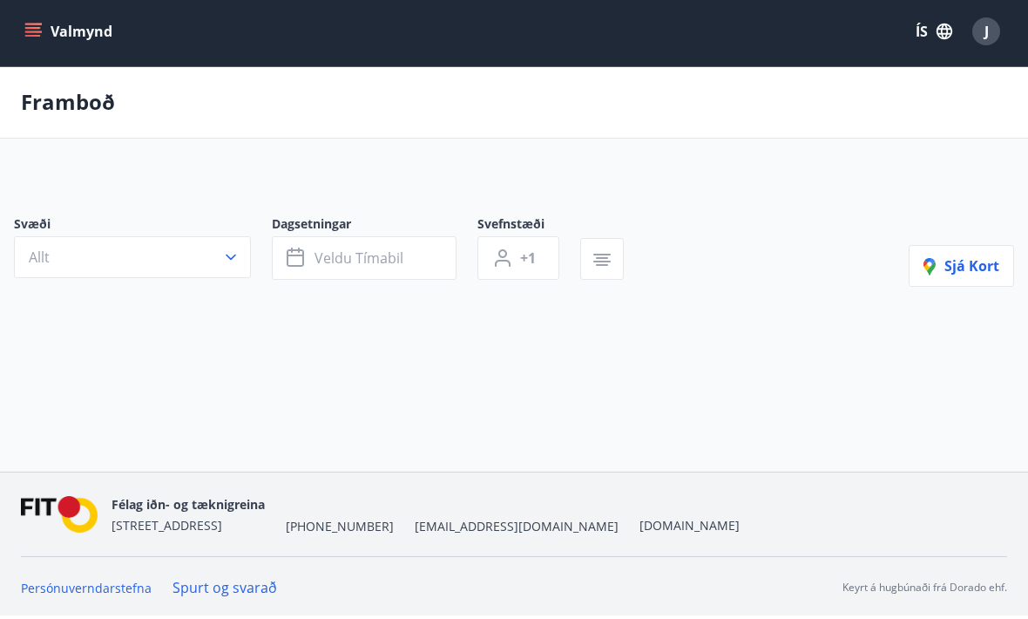
scroll to position [3, 0]
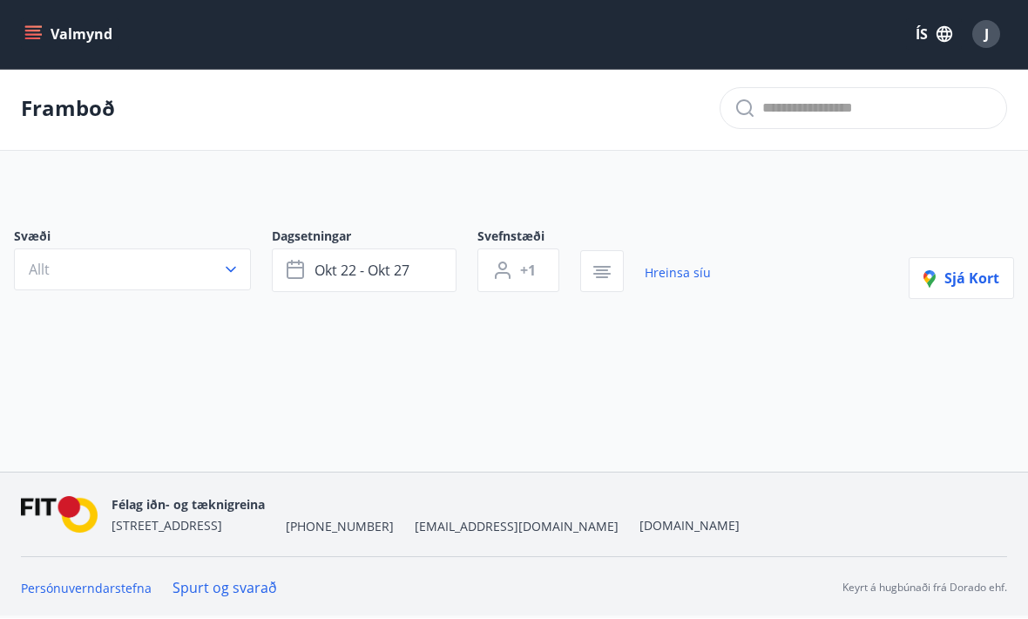
click at [456, 557] on div "Félag iðn- og tæknigreina Stórhöfða 31, 110 Reykjavík +354 535-6000 fit@fit.is …" at bounding box center [514, 515] width 986 height 84
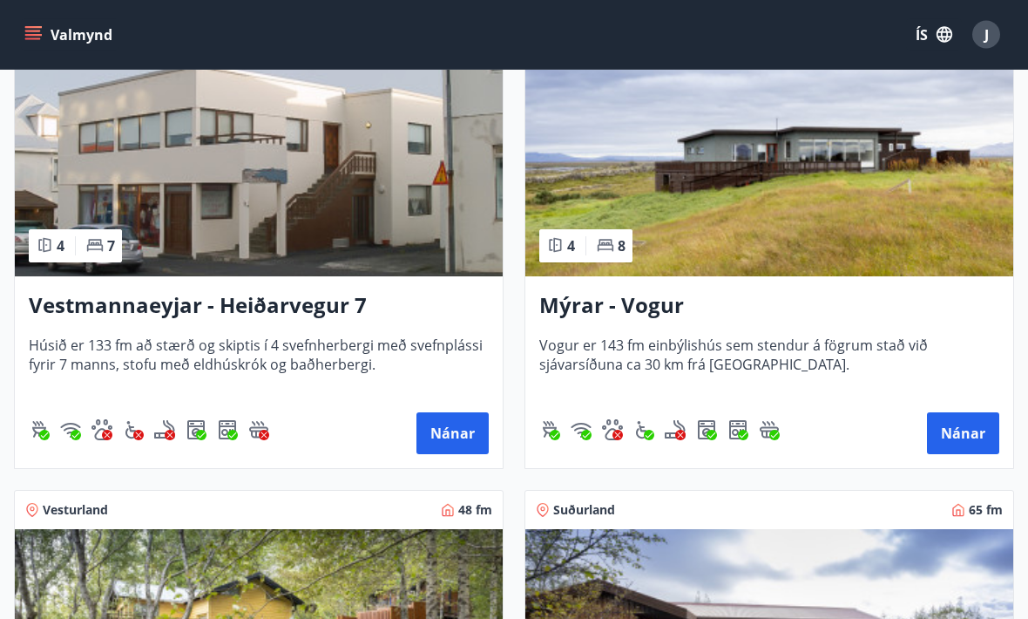
click at [471, 432] on button "Nánar" at bounding box center [453, 434] width 72 height 42
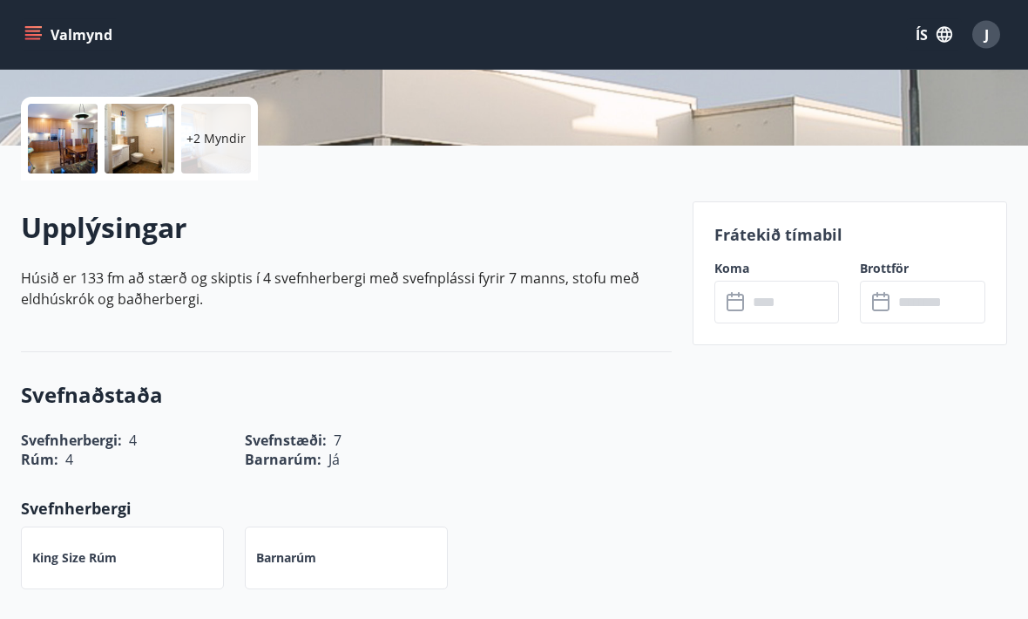
click at [808, 296] on input "text" at bounding box center [794, 302] width 92 height 43
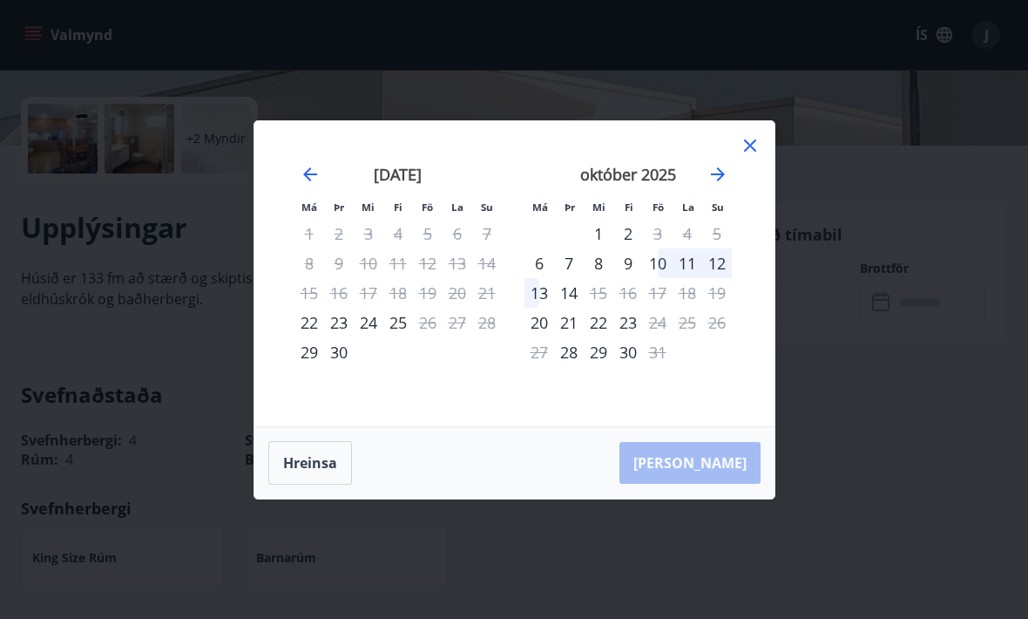
click at [721, 181] on icon "Move forward to switch to the next month." at bounding box center [718, 174] width 14 height 14
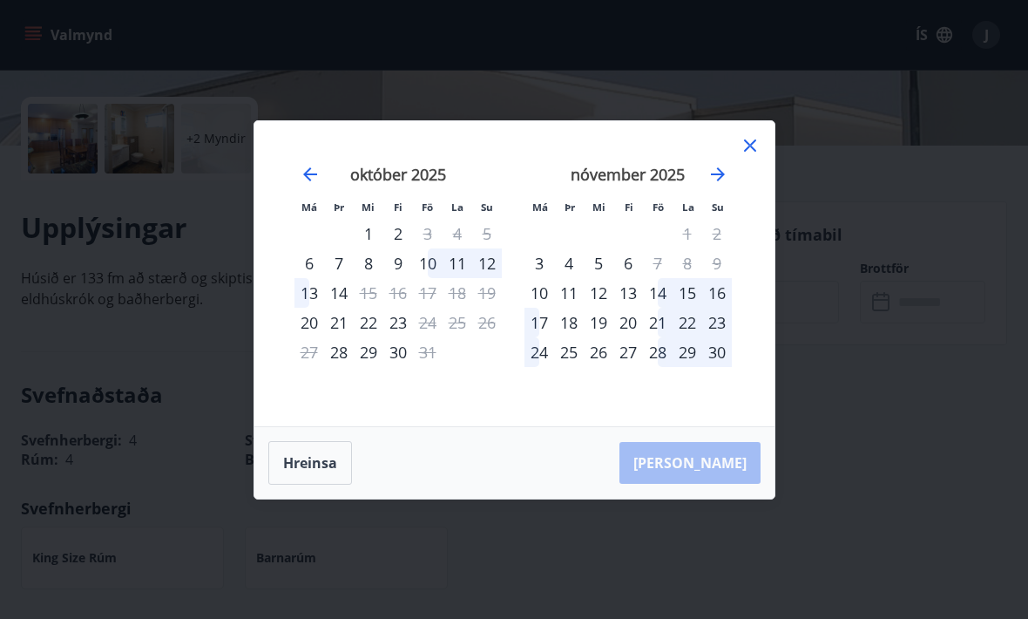
click at [725, 185] on icon "Move forward to switch to the next month." at bounding box center [718, 174] width 21 height 21
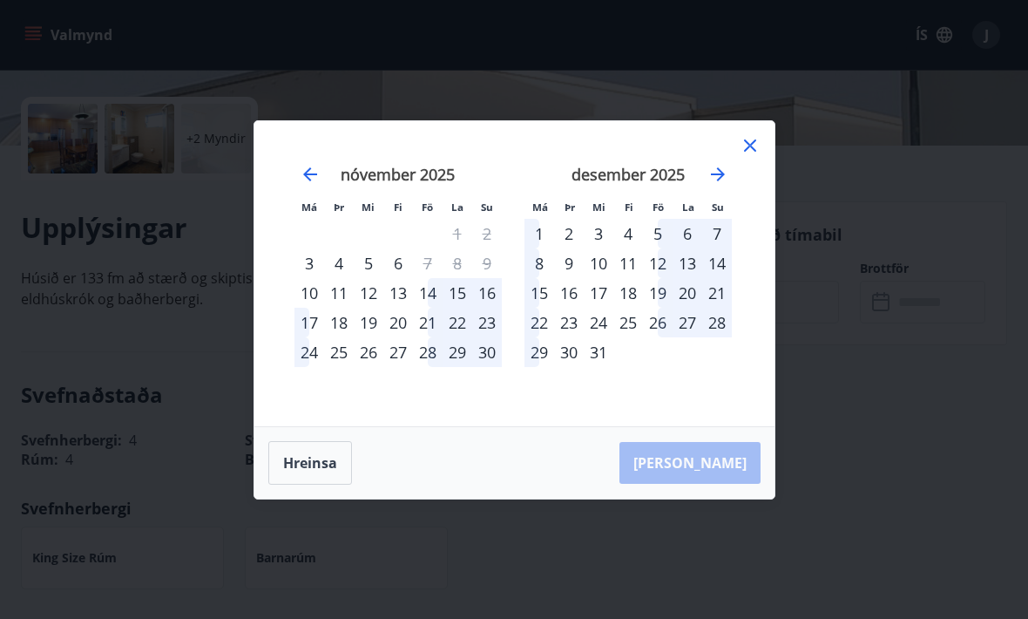
click at [727, 185] on icon "Move forward to switch to the next month." at bounding box center [718, 174] width 21 height 21
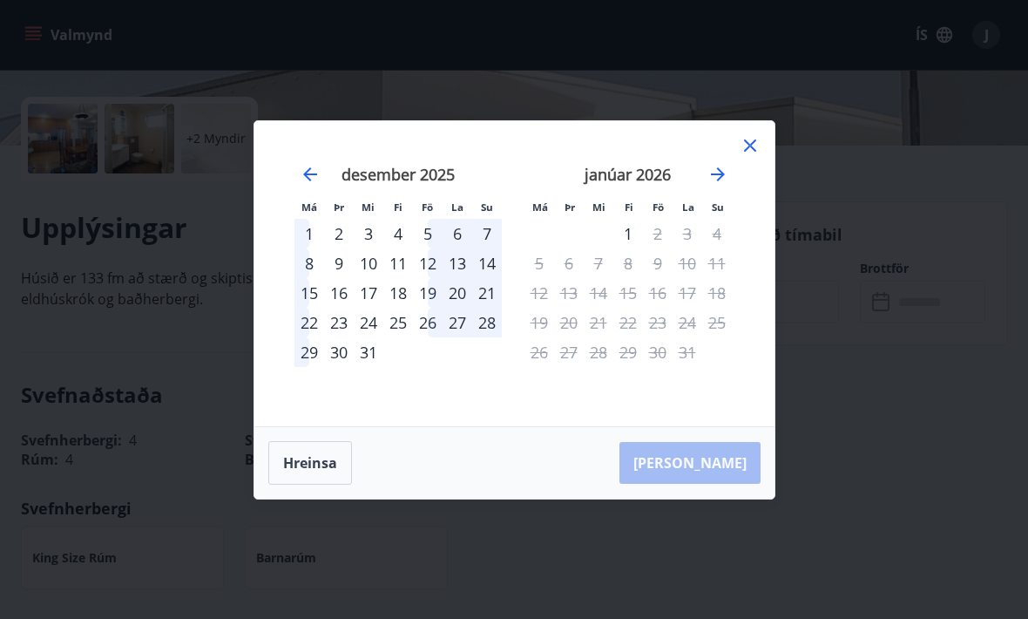
click at [726, 185] on icon "Move forward to switch to the next month." at bounding box center [718, 174] width 21 height 21
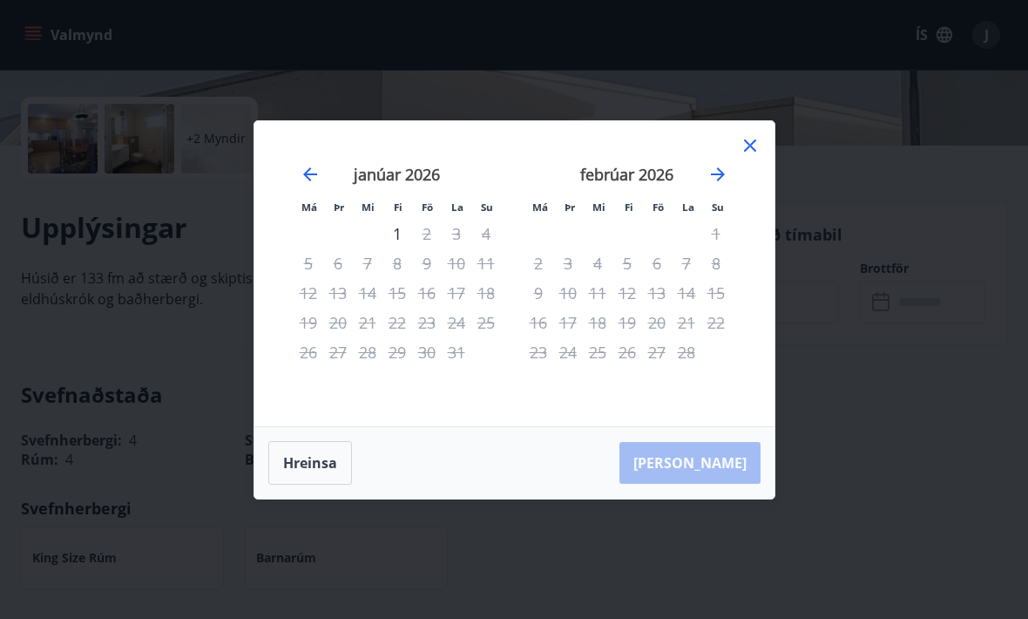
click at [728, 185] on icon "Move forward to switch to the next month." at bounding box center [718, 174] width 21 height 21
click at [723, 185] on icon "Move forward to switch to the next month." at bounding box center [718, 174] width 21 height 21
click at [722, 185] on icon "Move forward to switch to the next month." at bounding box center [718, 174] width 21 height 21
click at [714, 185] on icon "Move forward to switch to the next month." at bounding box center [718, 174] width 21 height 21
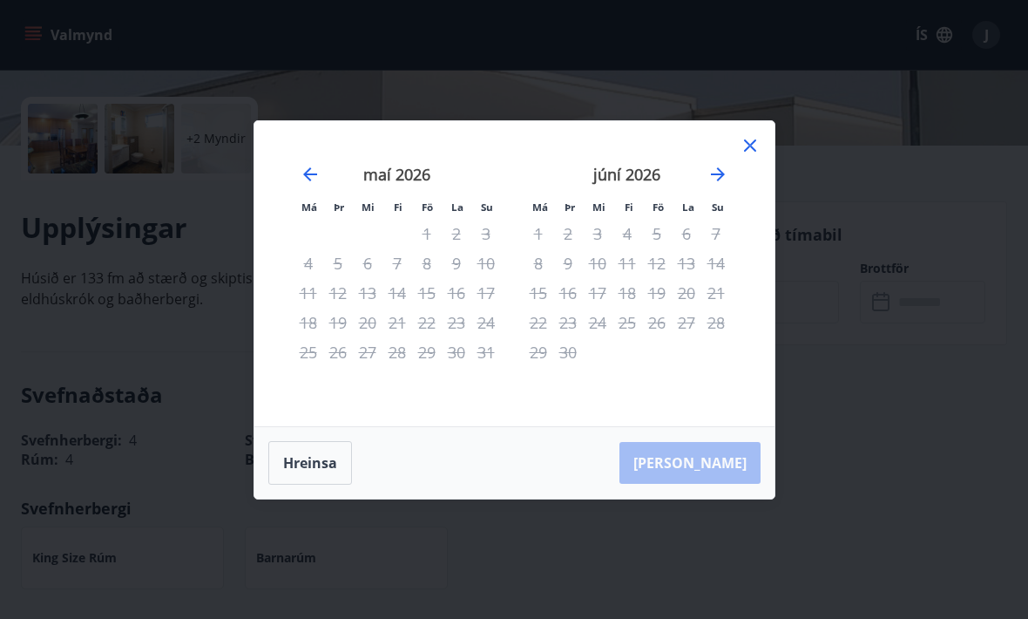
click at [35, 377] on div "Má Þr Mi Fi Fö La Su Má Þr Mi Fi Fö La Su mars 2026 1 2 3 4 5 6 7 8 9 10 11 12 …" at bounding box center [514, 309] width 1028 height 619
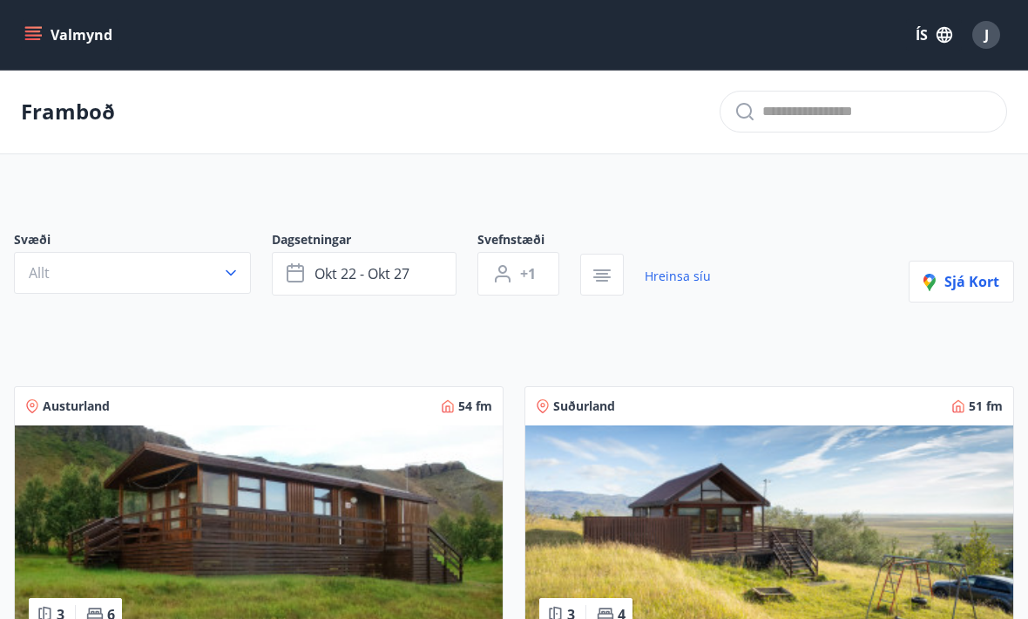
click at [44, 37] on button "Valmynd" at bounding box center [70, 34] width 98 height 31
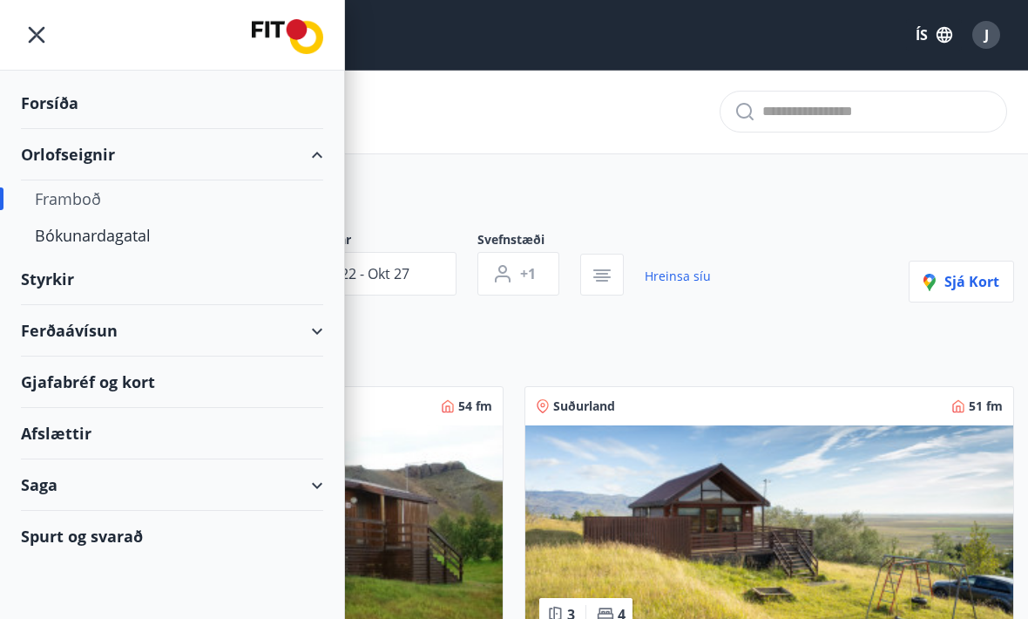
click at [125, 237] on div "Bókunardagatal" at bounding box center [172, 235] width 274 height 37
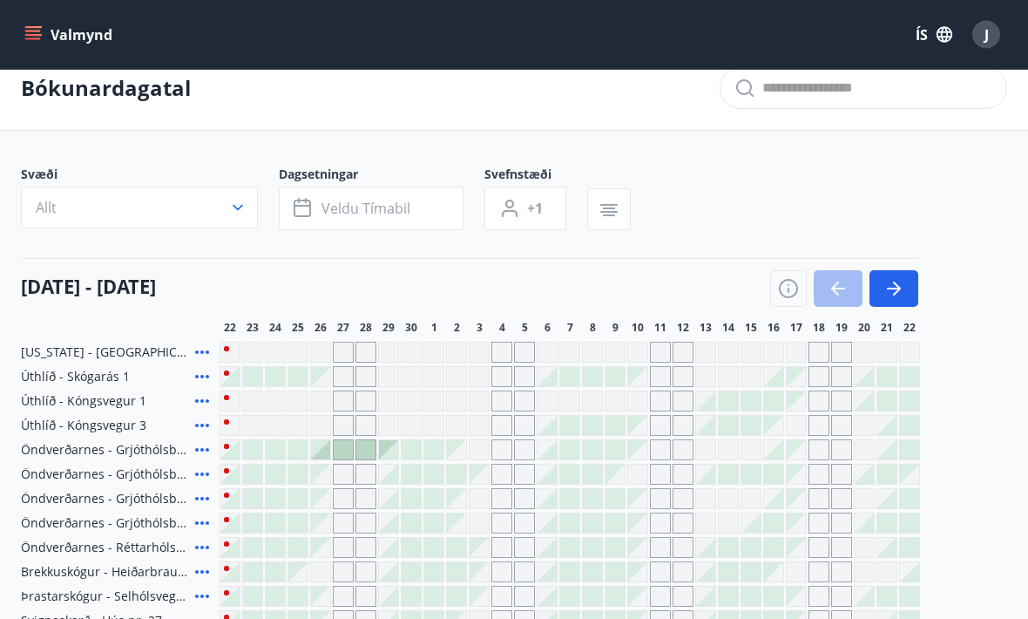
scroll to position [25, 0]
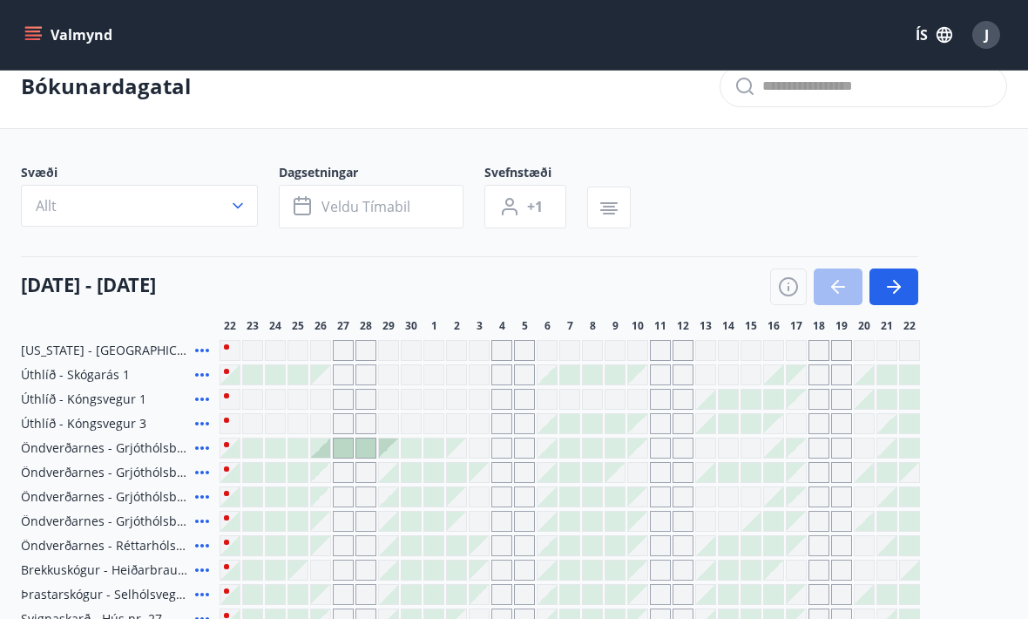
click at [892, 277] on icon "button" at bounding box center [894, 286] width 21 height 21
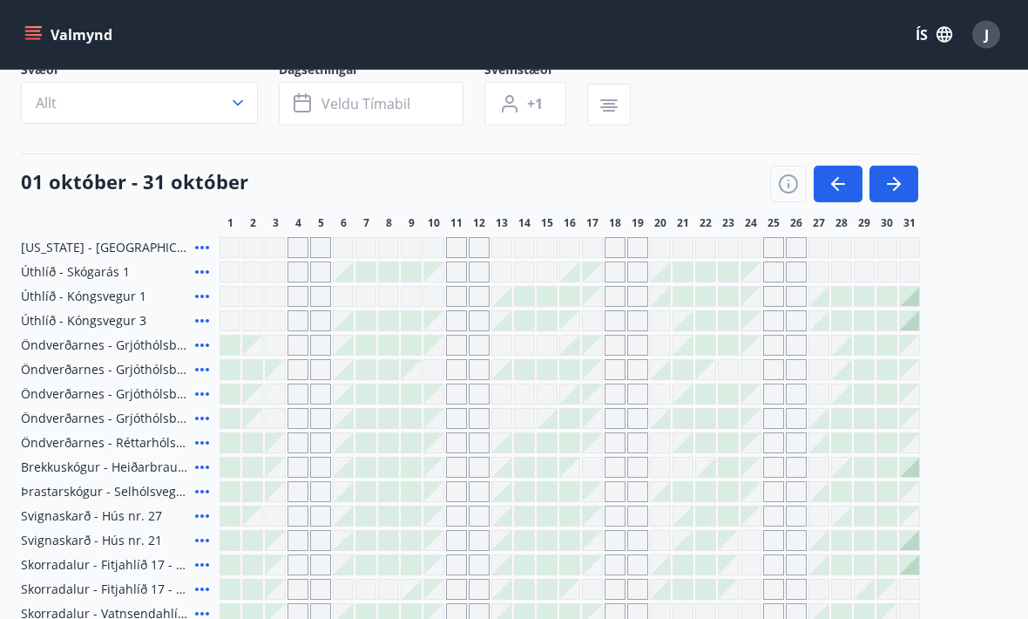
scroll to position [124, 0]
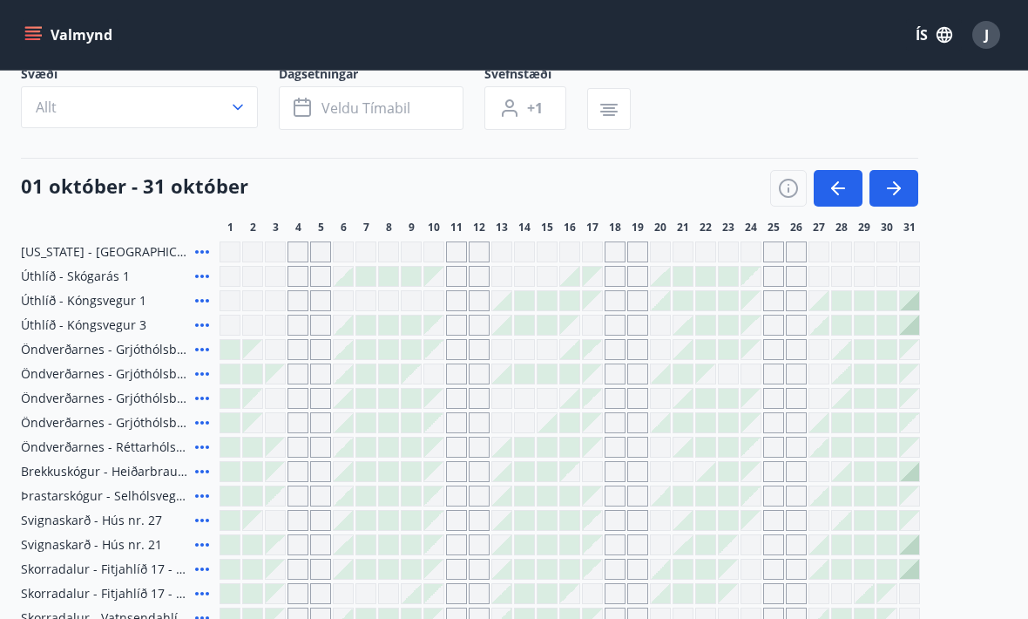
click at [200, 370] on icon at bounding box center [202, 373] width 21 height 21
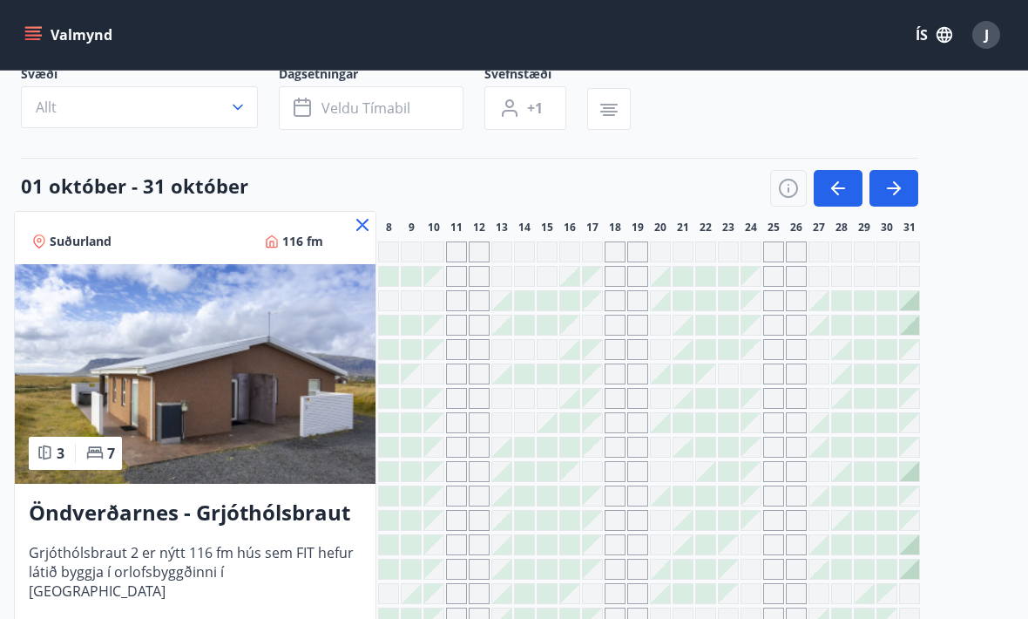
click at [989, 352] on div at bounding box center [514, 309] width 1028 height 619
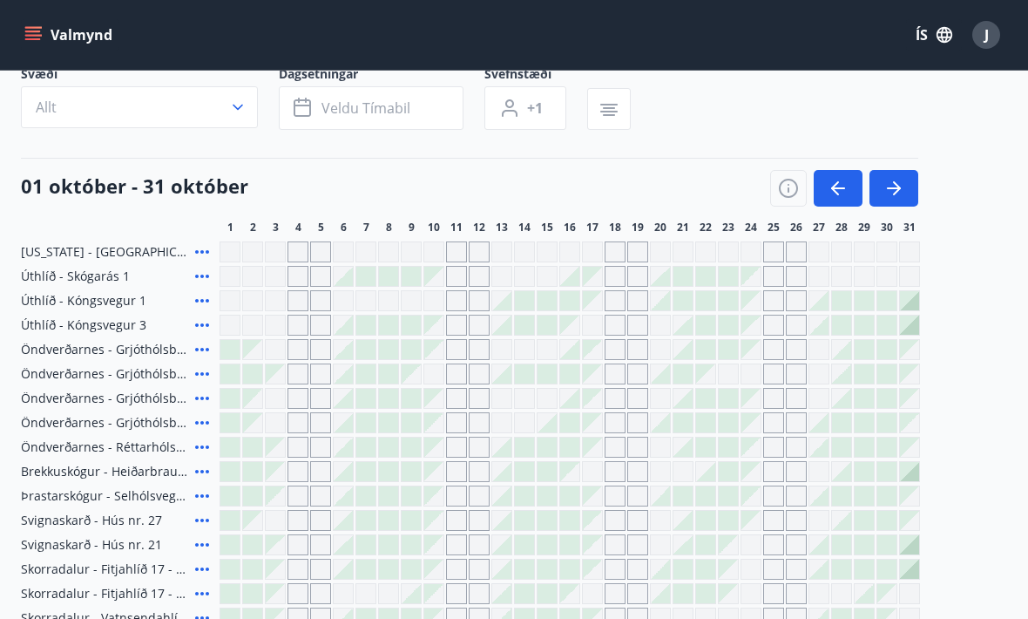
click at [710, 379] on div "Gráir dagar eru ekki bókanlegir" at bounding box center [705, 373] width 19 height 19
click at [706, 382] on div "Gráir dagar eru ekki bókanlegir" at bounding box center [705, 373] width 19 height 19
click at [783, 376] on div "Gráir dagar eru ekki bókanlegir" at bounding box center [773, 373] width 21 height 21
click at [741, 378] on div "Gráir dagar eru ekki bókanlegir" at bounding box center [751, 373] width 21 height 21
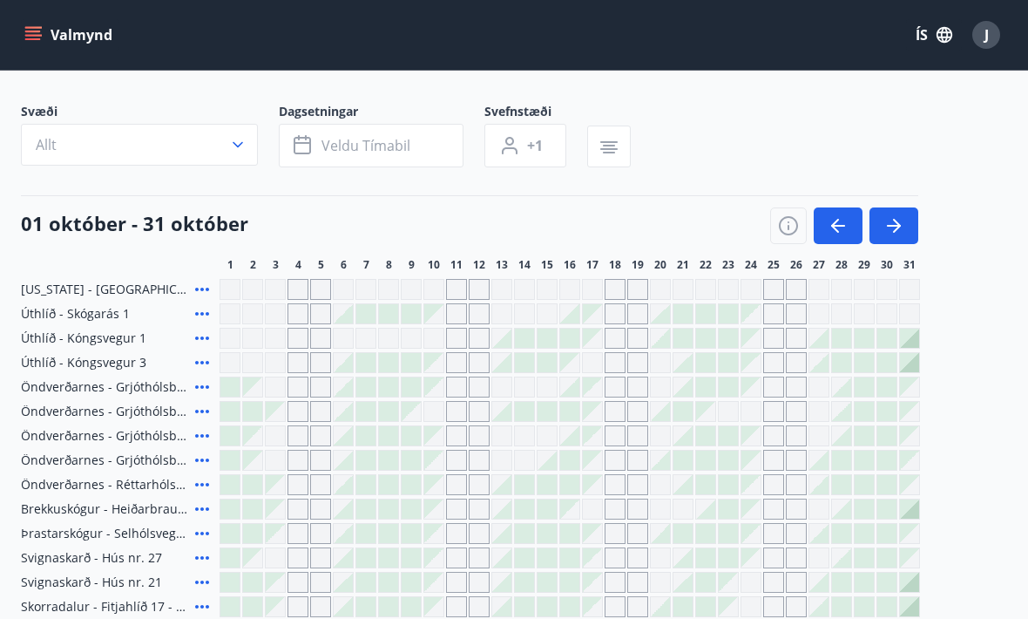
scroll to position [85, 0]
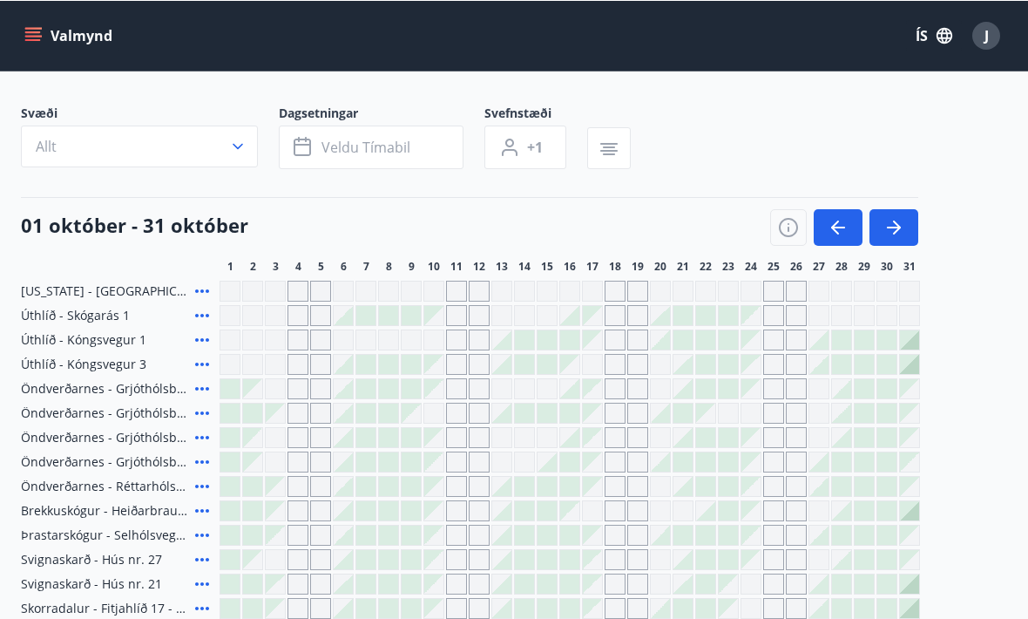
click at [728, 419] on div "Gráir dagar eru ekki bókanlegir" at bounding box center [728, 412] width 21 height 21
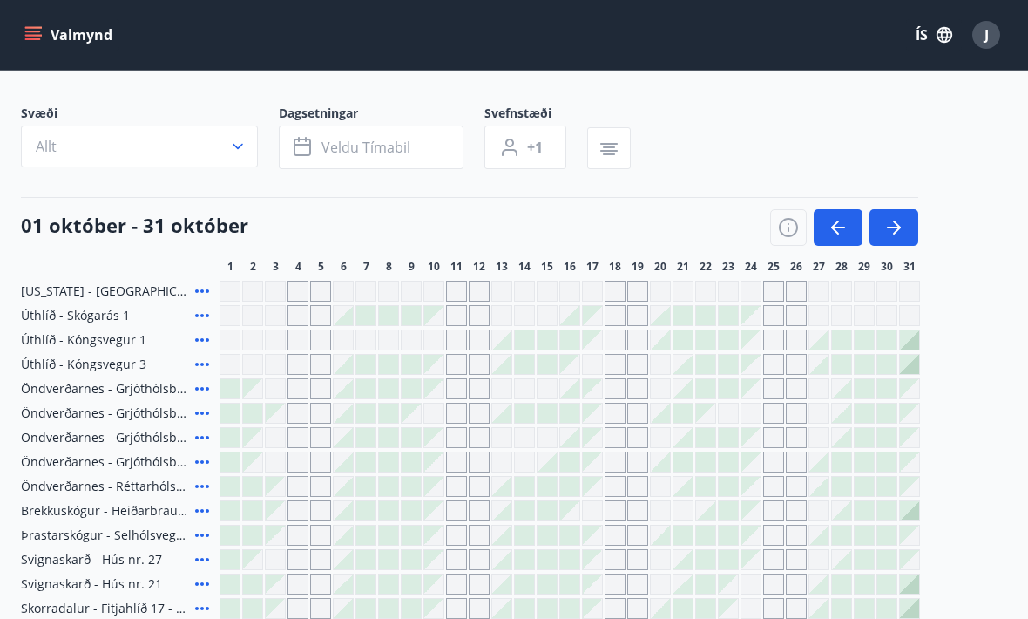
click at [793, 220] on icon "button" at bounding box center [788, 227] width 19 height 19
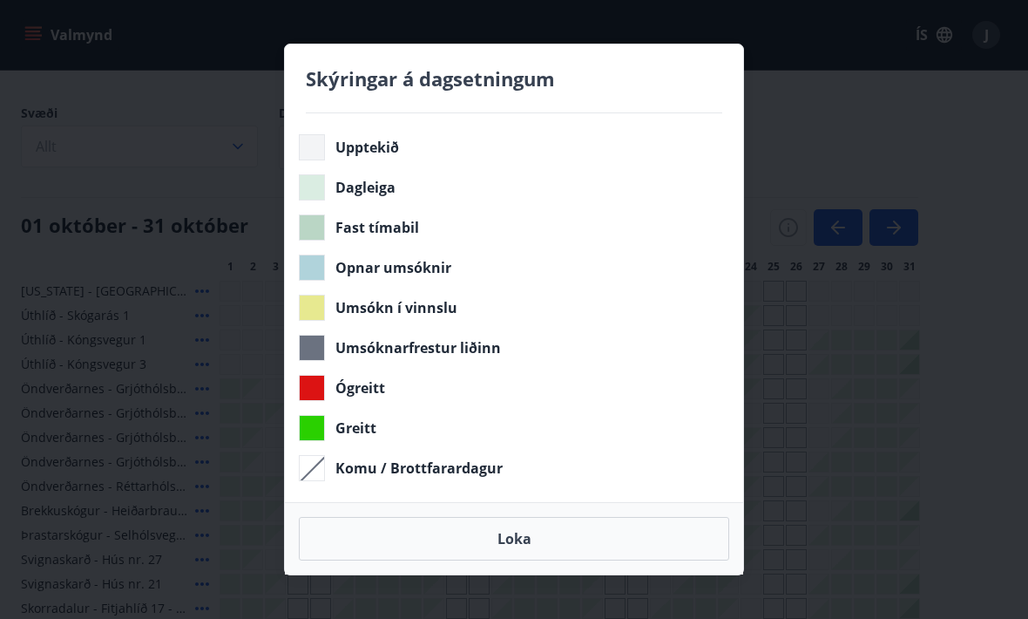
click at [965, 366] on div "Skýringar á dagsetningum Upptekið Dagleiga Fast tímabil Opnar umsóknir Umsókn í…" at bounding box center [514, 309] width 1028 height 619
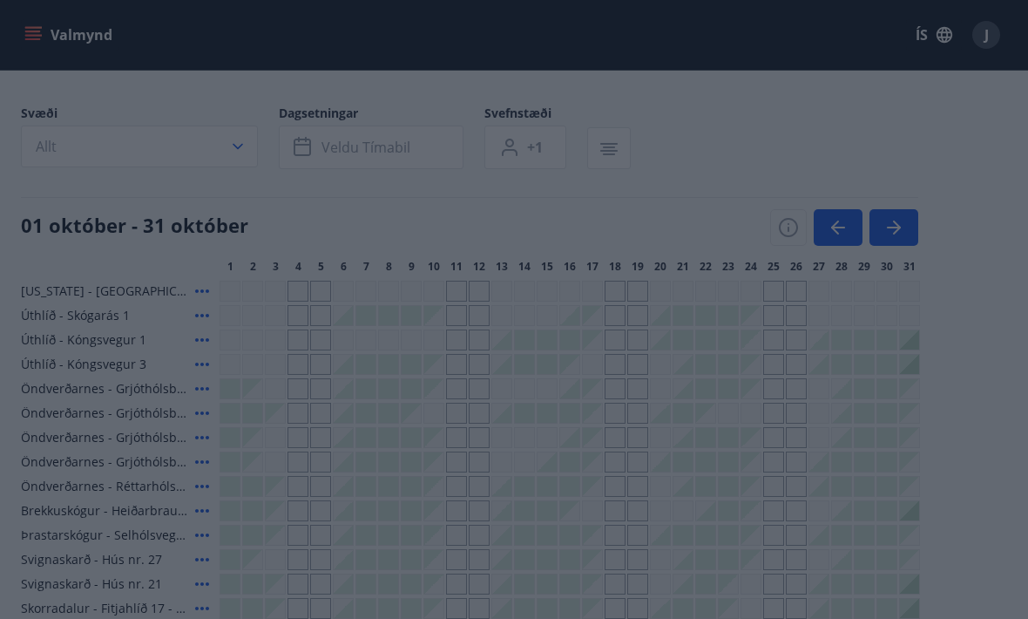
click at [930, 383] on div "Skýringar á dagsetningum Upptekið Dagleiga Fast tímabil Opnar umsóknir Umsókn í…" at bounding box center [514, 309] width 1028 height 619
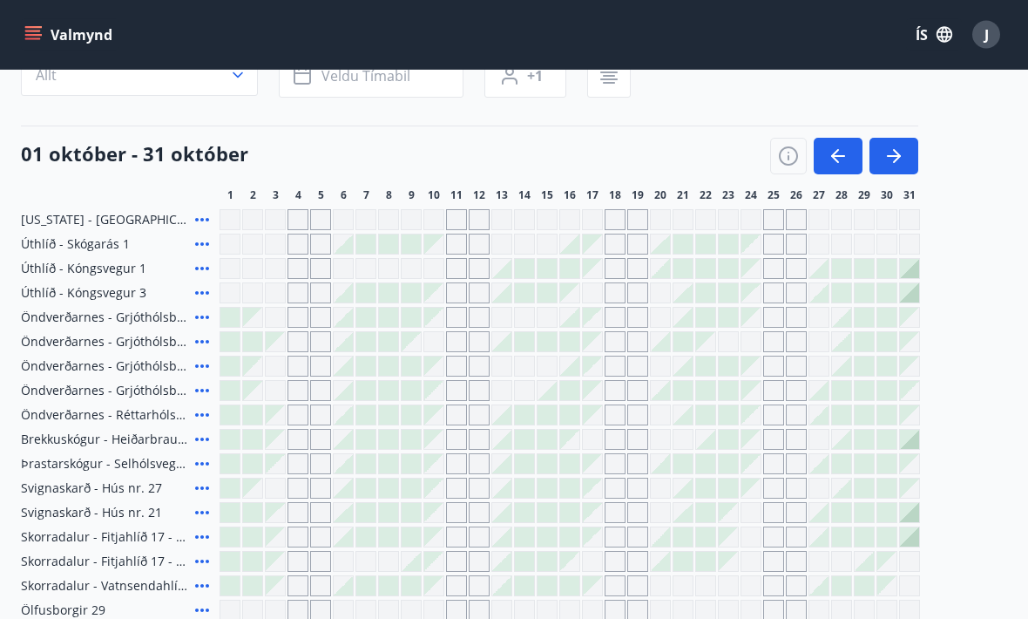
scroll to position [156, 0]
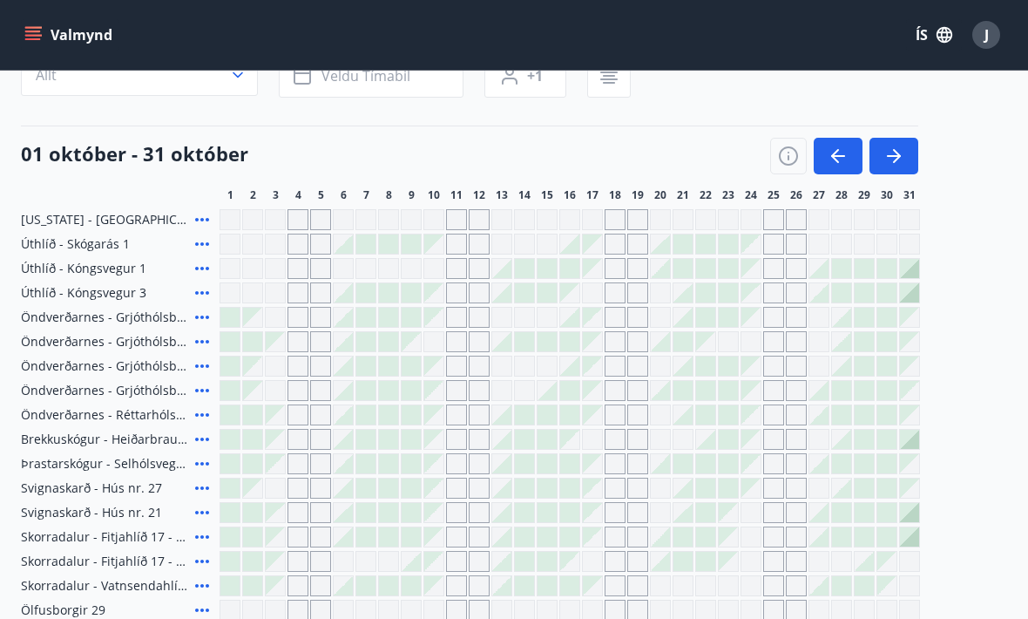
click at [904, 159] on icon "button" at bounding box center [894, 156] width 21 height 21
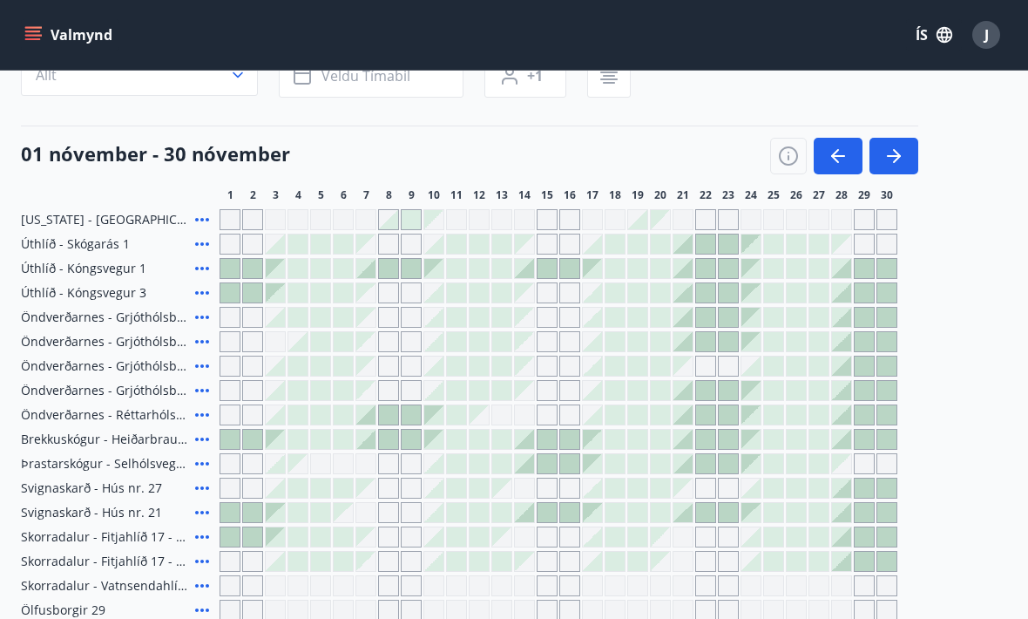
click at [896, 163] on icon "button" at bounding box center [894, 156] width 21 height 21
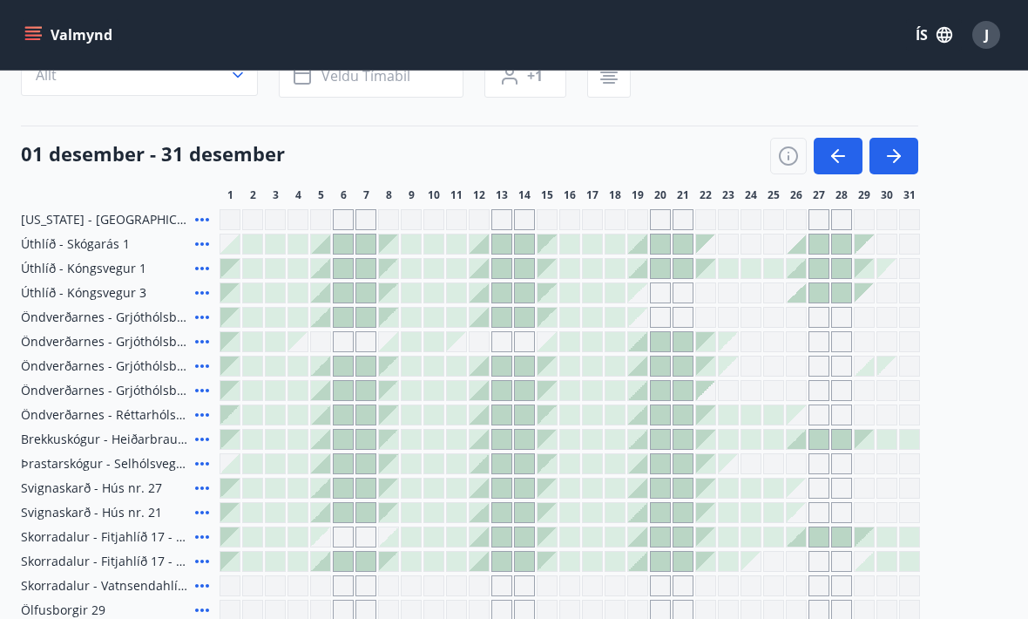
click at [892, 151] on icon "button" at bounding box center [894, 156] width 21 height 21
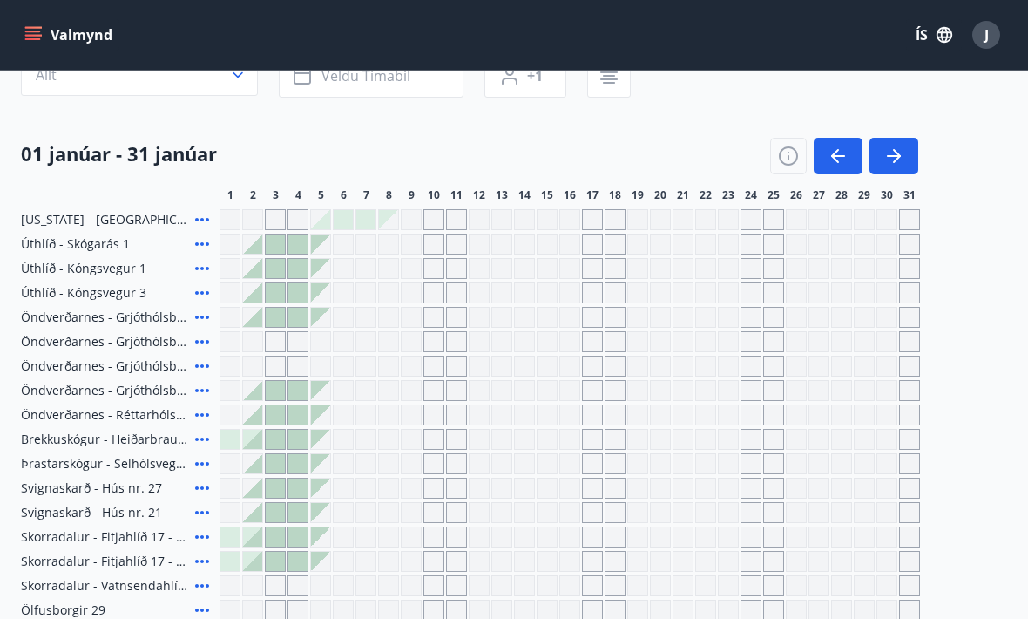
click at [898, 147] on icon "button" at bounding box center [894, 156] width 21 height 21
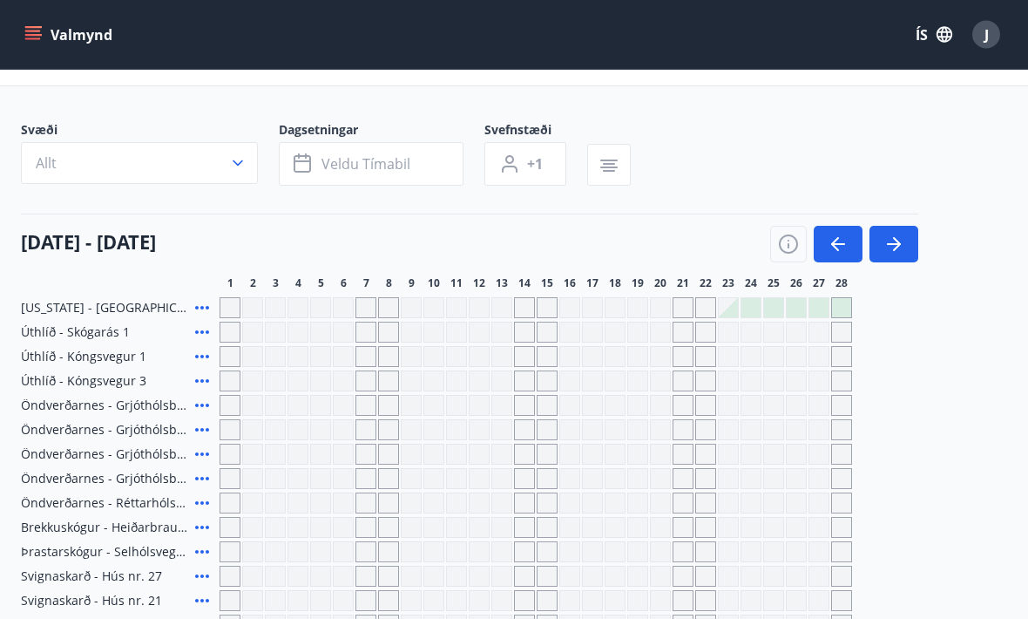
scroll to position [0, 0]
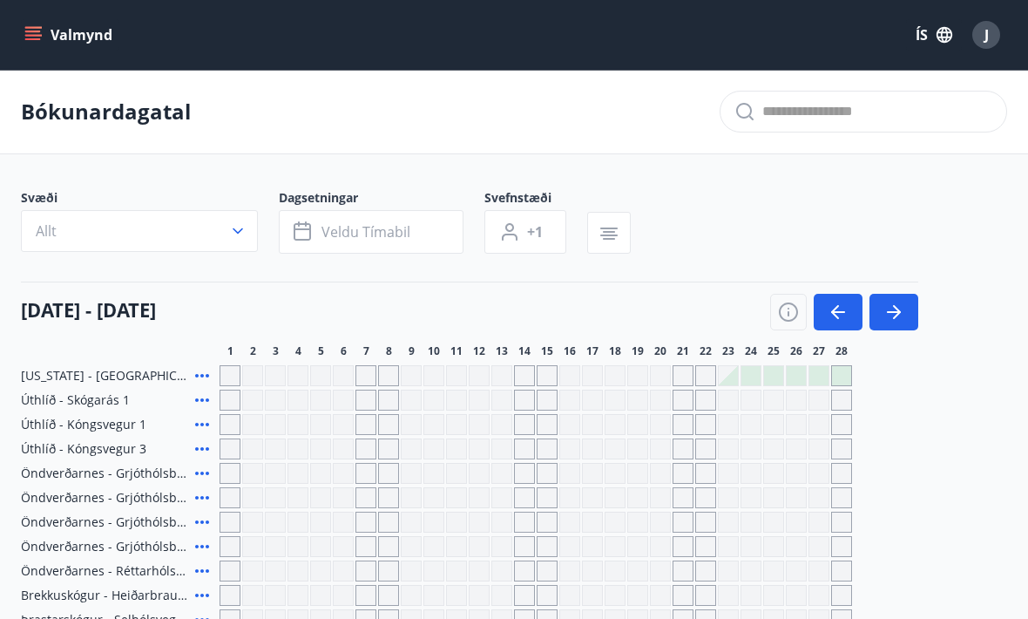
click at [37, 36] on icon "menu" at bounding box center [34, 35] width 19 height 2
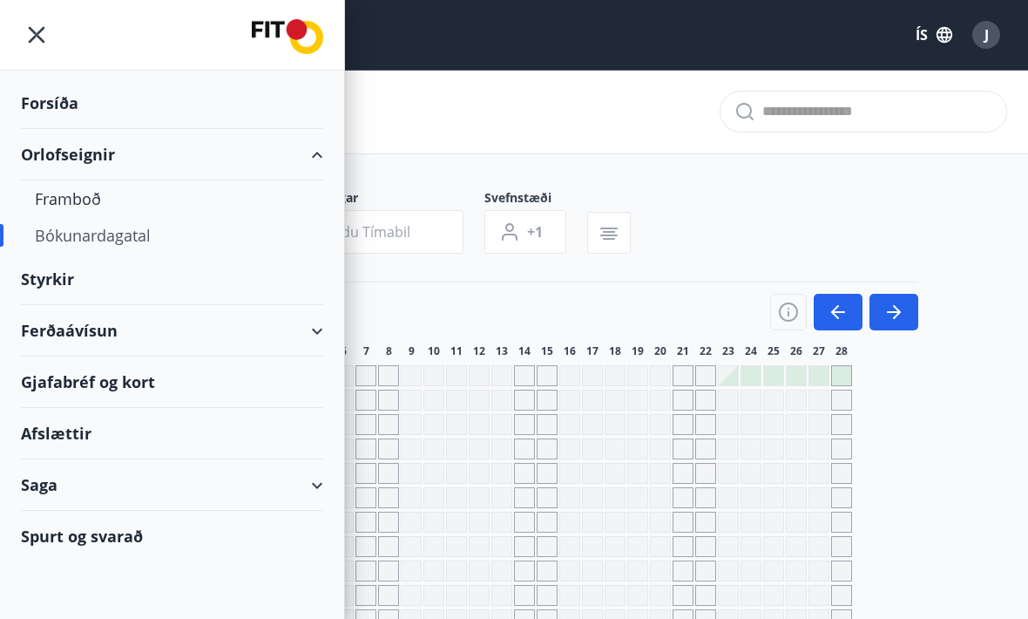
click at [89, 540] on div "Spurt og svarað" at bounding box center [172, 536] width 302 height 51
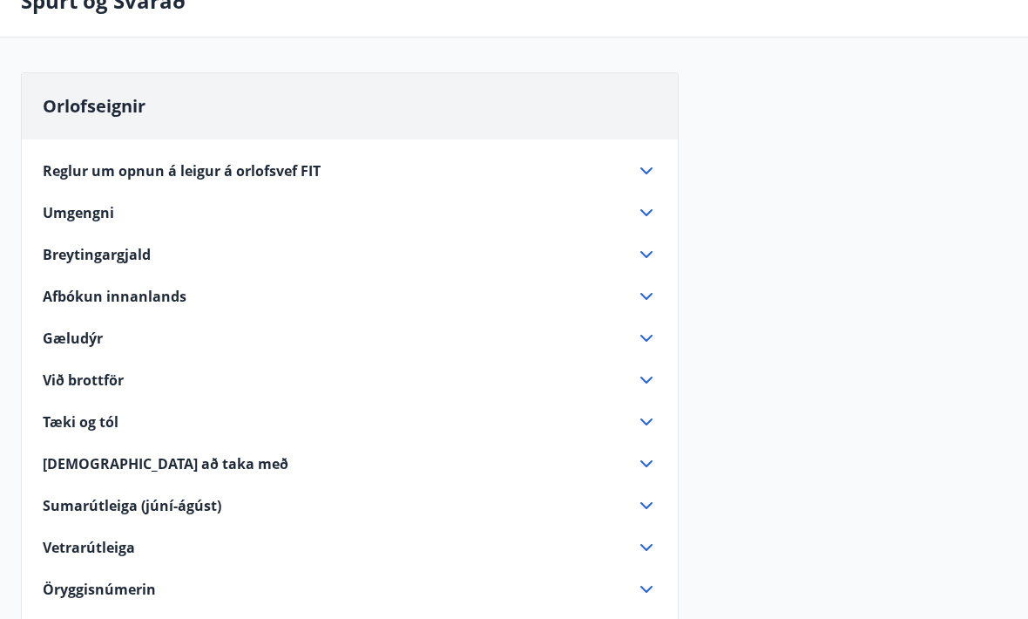
scroll to position [105, 0]
click at [645, 168] on icon at bounding box center [646, 170] width 21 height 21
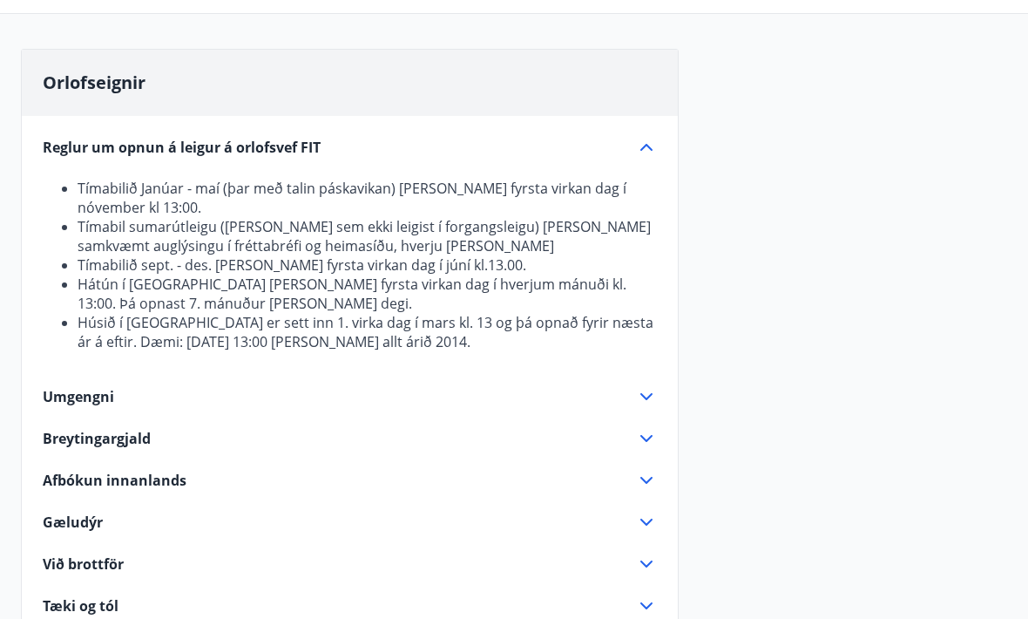
scroll to position [131, 0]
